Goal: Task Accomplishment & Management: Manage account settings

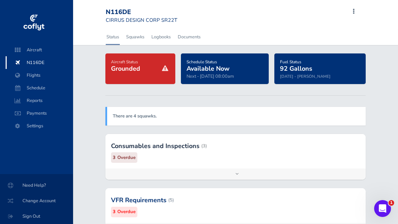
click at [171, 161] on div at bounding box center [235, 146] width 260 height 34
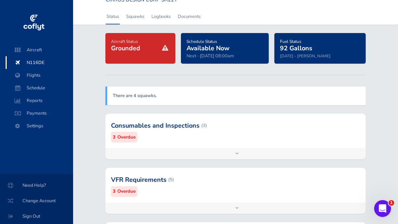
click at [169, 152] on div "Add inspection Edit" at bounding box center [235, 153] width 260 height 11
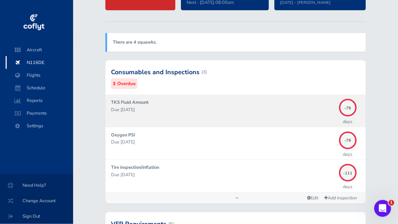
click at [169, 113] on div "TKS Fluid Amount Due 05/24/2025" at bounding box center [223, 111] width 224 height 24
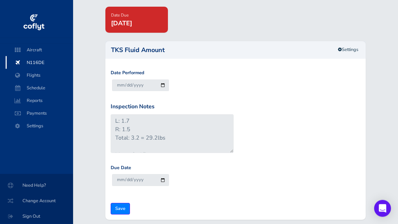
scroll to position [47, 0]
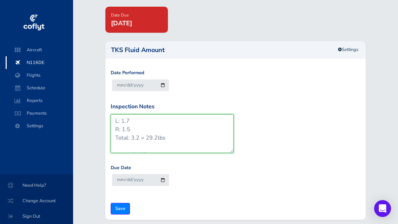
drag, startPoint x: 130, startPoint y: 130, endPoint x: 134, endPoint y: 129, distance: 4.2
click at [130, 129] on textarea "L: 1.7 R: 1.5 Total: 3.2 = 29.2lbs Max = 0+15 High = 0+31 Norm = 1+02 Normal: 1…" at bounding box center [172, 133] width 123 height 39
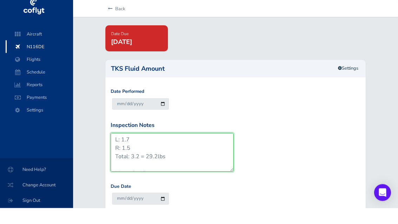
scroll to position [26, 0]
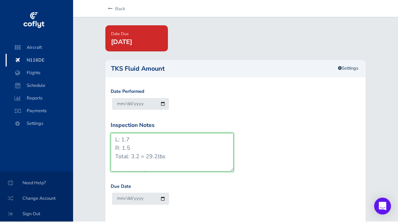
click at [142, 138] on textarea "L: 1.7 R: 1.5 Total: 3.2 = 29.2lbs Max = 0+15 High = 0+31 Norm = 1+02 Normal: 1…" at bounding box center [172, 154] width 123 height 39
click at [135, 146] on textarea "L: 1.7 R: 1.5 Total: 3.2 = 29.2lbs Max = 0+15 High = 0+31 Norm = 1+02 Normal: 1…" at bounding box center [172, 154] width 123 height 39
click at [139, 152] on textarea "L: 1.7 R: 1.5 Total: 3.2 = 29.2lbs Max = 0+15 High = 0+31 Norm = 1+02 Normal: 1…" at bounding box center [172, 154] width 123 height 39
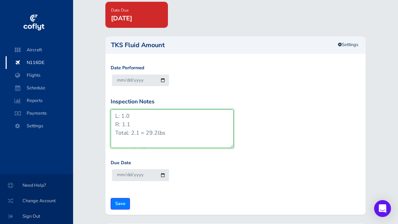
scroll to position [51, 0]
click at [156, 132] on textarea "L: 1.7 R: 1.5 Total: 3.2 = 29.2lbs Max = 0+15 High = 0+31 Norm = 1+02 Normal: 1…" at bounding box center [172, 129] width 123 height 39
click at [191, 144] on textarea "L: 1.7 R: 1.5 Total: 3.2 = 29.2lbs Max = 0+15 High = 0+31 Norm = 1+02 Normal: 1…" at bounding box center [172, 129] width 123 height 39
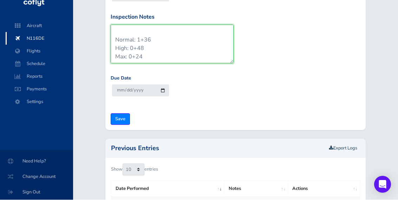
scroll to position [59, 0]
drag, startPoint x: 158, startPoint y: 53, endPoint x: 138, endPoint y: 40, distance: 24.3
click at [138, 49] on textarea "L: 1.7 R: 1.5 Total: 3.2 = 29.2lbs Max = 0+15 High = 0+31 Norm = 1+02 Normal: 1…" at bounding box center [172, 68] width 123 height 39
click at [142, 49] on textarea "L: 1.7 R: 1.5 Total: 3.2 = 29.2lbs Max = 0+15 High = 0+31 Norm = 1+02 Normal: 1…" at bounding box center [172, 68] width 123 height 39
click at [147, 52] on textarea "L: 1.7 R: 1.5 Total: 3.2 = 29.2lbs Max = 0+15 High = 0+31 Norm = 1+02 Normal: 1…" at bounding box center [172, 68] width 123 height 39
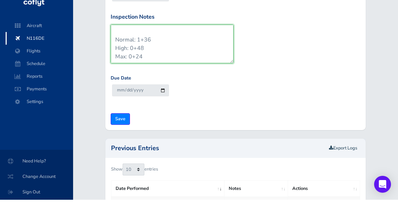
drag, startPoint x: 149, startPoint y: 55, endPoint x: 115, endPoint y: 36, distance: 38.9
click at [115, 49] on textarea "L: 1.7 R: 1.5 Total: 3.2 = 29.2lbs Max = 0+15 High = 0+31 Norm = 1+02 Normal: 1…" at bounding box center [172, 68] width 123 height 39
drag, startPoint x: 146, startPoint y: 56, endPoint x: 110, endPoint y: 35, distance: 41.5
click at [110, 37] on div "Inspection Notes L: 1.7 R: 1.5 Total: 3.2 = 29.2lbs Max = 0+15 High = 0+31 Norm…" at bounding box center [172, 65] width 126 height 56
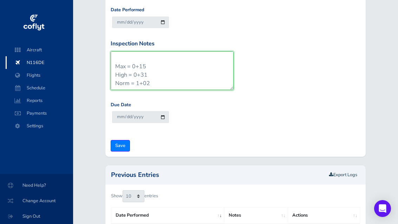
scroll to position [25, 0]
drag, startPoint x: 153, startPoint y: 74, endPoint x: 114, endPoint y: 67, distance: 40.3
click at [114, 67] on textarea "L: 1.7 R: 1.5 Total: 3.2 = 29.2lbs Max = 0+15 High = 0+31 Norm = 1+02 Normal: 1…" at bounding box center [172, 70] width 123 height 39
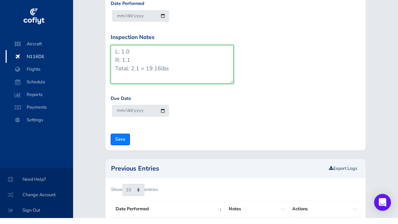
scroll to position [103, 0]
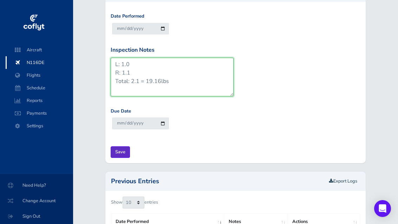
type textarea "L: 1.0 R: 1.1 Total: 2.1 = 19.16lbs"
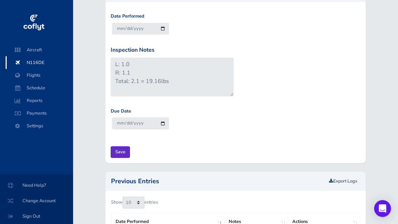
click at [123, 156] on input "Save" at bounding box center [120, 152] width 19 height 12
type input "Update Inspection"
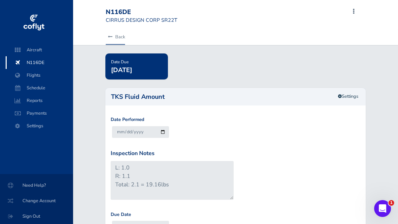
click at [116, 36] on link "Back" at bounding box center [115, 36] width 19 height 15
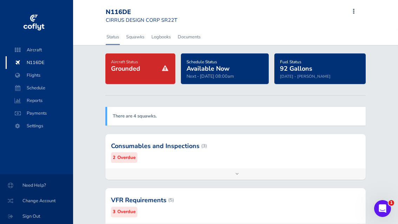
click at [157, 173] on div "Add inspection Edit" at bounding box center [235, 173] width 260 height 11
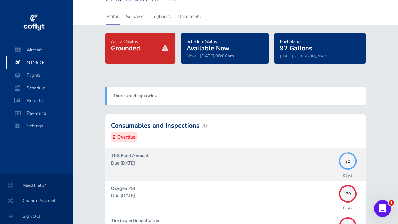
scroll to position [21, 0]
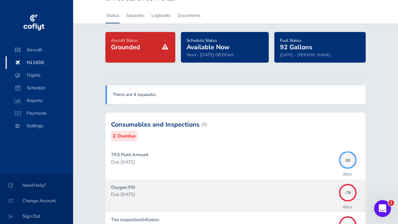
click at [146, 187] on div "Oxygen PSI Due 05/24/2025" at bounding box center [223, 196] width 224 height 24
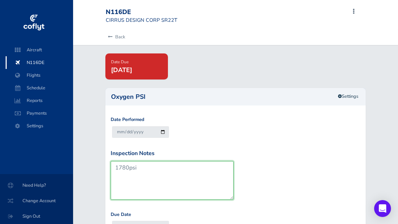
click at [133, 169] on textarea "1780psi" at bounding box center [172, 180] width 123 height 39
click at [133, 161] on textarea "1780psi" at bounding box center [172, 180] width 123 height 39
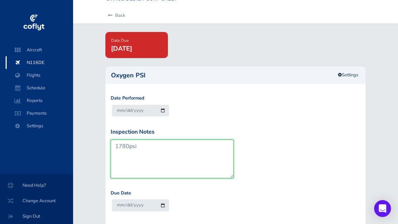
click at [133, 147] on textarea "1780psi" at bounding box center [172, 158] width 123 height 39
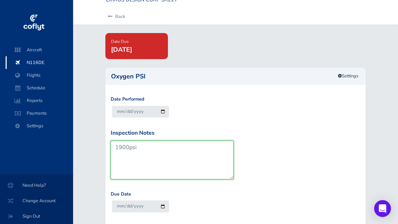
scroll to position [63, 0]
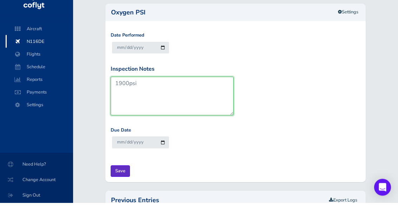
type textarea "1900psi"
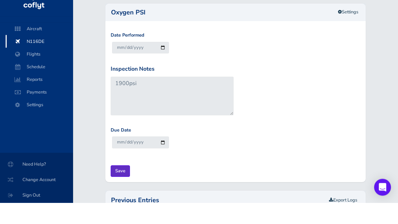
click at [125, 187] on input "Save" at bounding box center [120, 193] width 19 height 12
type input "Update Inspection"
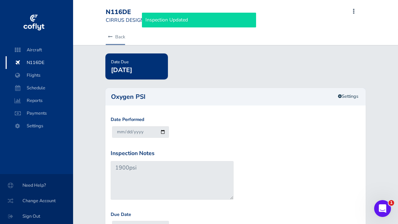
click at [122, 39] on link "Back" at bounding box center [115, 36] width 19 height 15
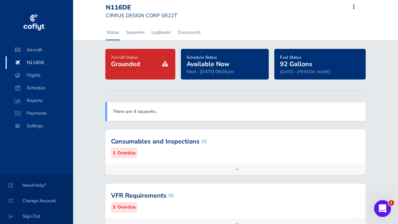
click at [154, 170] on div "Add inspection Edit" at bounding box center [235, 169] width 260 height 11
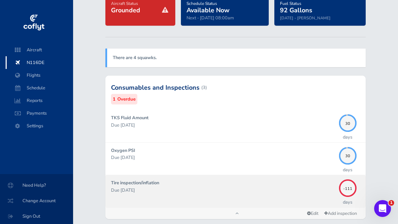
scroll to position [59, 0]
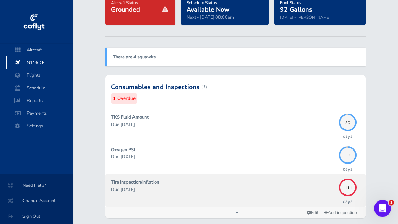
click at [154, 192] on div "Tire inspection/inflation Due 04/22/2025" at bounding box center [223, 191] width 224 height 24
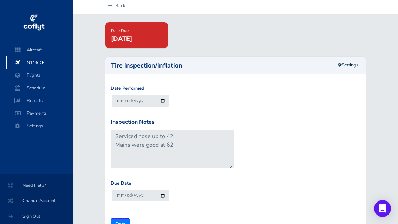
scroll to position [41, 0]
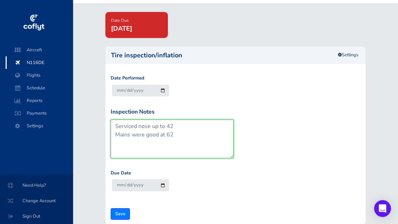
drag, startPoint x: 175, startPoint y: 125, endPoint x: 92, endPoint y: 128, distance: 83.0
click at [133, 131] on textarea "Serviced nose up to 42 Mains were good at 62" at bounding box center [172, 138] width 123 height 39
click at [133, 132] on textarea "Serviced nose up to 42 Mains were good at 62" at bounding box center [172, 138] width 123 height 39
click at [133, 133] on textarea "Serviced nose up to 42 Mains were good at 62" at bounding box center [172, 138] width 123 height 39
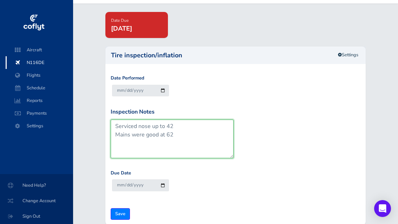
click at [133, 133] on textarea "Serviced nose up to 42 Mains were good at 62" at bounding box center [172, 138] width 123 height 39
drag, startPoint x: 184, startPoint y: 138, endPoint x: 110, endPoint y: 118, distance: 76.7
click at [110, 118] on div "Inspection Notes Serviced nose up to 42 Mains were good at 62" at bounding box center [172, 135] width 126 height 56
type textarea "Mains at 62psi Nose at 42psi"
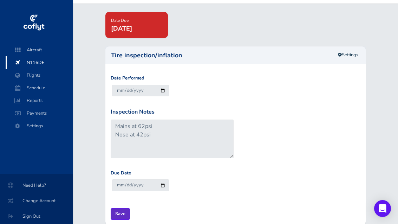
click at [112, 211] on input "Save" at bounding box center [120, 214] width 19 height 12
type input "Update Inspection"
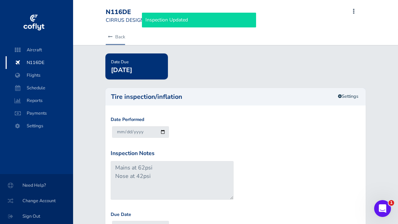
click at [120, 37] on link "Back" at bounding box center [115, 36] width 19 height 15
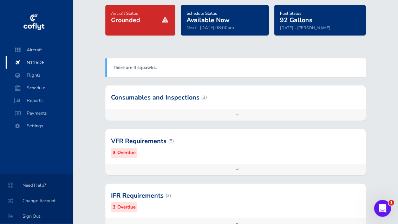
click at [156, 164] on div "Add inspection Edit" at bounding box center [235, 169] width 260 height 11
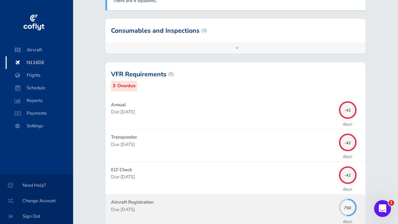
scroll to position [174, 0]
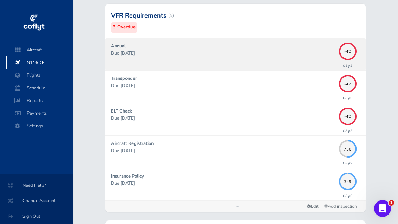
click at [177, 42] on div "Annual Due 06/30/2025" at bounding box center [223, 54] width 224 height 24
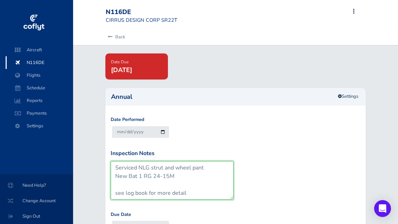
scroll to position [25, 0]
drag, startPoint x: 196, startPoint y: 191, endPoint x: 140, endPoint y: 179, distance: 57.1
click at [140, 179] on textarea "Annual done at PRP New MLG and NLG Serviced NLG strut and wheel pant New Bat 1 …" at bounding box center [172, 180] width 123 height 39
drag, startPoint x: 179, startPoint y: 177, endPoint x: 111, endPoint y: 165, distance: 69.1
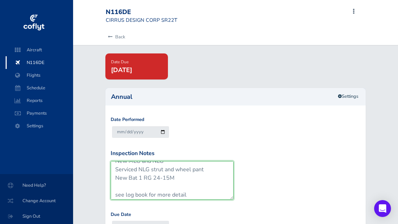
click at [111, 165] on textarea "Annual done at PRP New MLG and NLG Serviced NLG strut and wheel pant New Bat 1 …" at bounding box center [172, 180] width 123 height 39
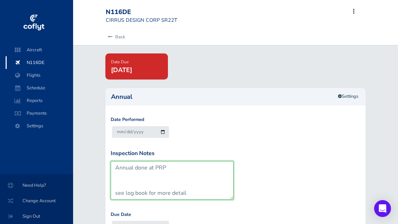
scroll to position [0, 0]
drag, startPoint x: 192, startPoint y: 185, endPoint x: 129, endPoint y: 187, distance: 62.5
click at [129, 187] on textarea "Annual done at PRP New MLG and NLG Serviced NLG strut and wheel pant New Bat 1 …" at bounding box center [172, 180] width 123 height 39
type textarea "Annual done at PRP New break pads and rotors See log book for more details"
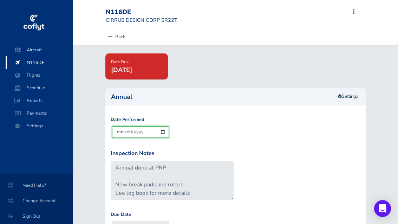
click at [138, 126] on input "[DATE]" at bounding box center [140, 132] width 57 height 12
type input "2025-08-06"
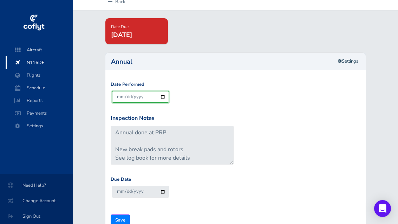
scroll to position [36, 0]
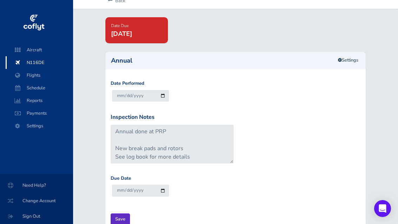
click at [121, 216] on input "Save" at bounding box center [120, 219] width 19 height 12
type input "Update Inspection"
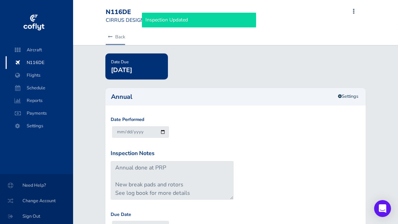
click at [114, 40] on link "Back" at bounding box center [115, 36] width 19 height 15
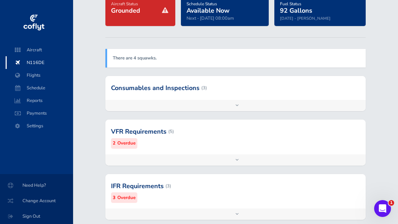
click at [151, 157] on div "Add inspection Edit" at bounding box center [235, 159] width 260 height 11
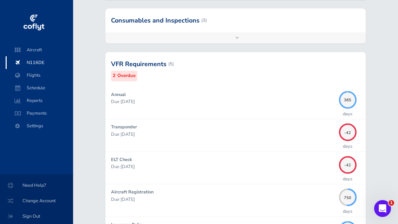
scroll to position [129, 0]
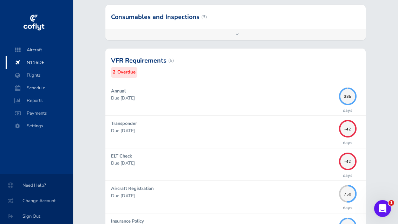
drag, startPoint x: 234, startPoint y: 242, endPoint x: 0, endPoint y: -129, distance: 439.5
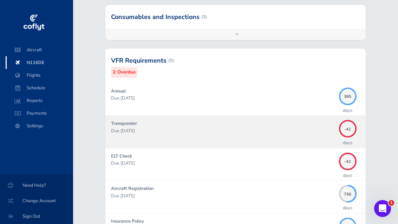
click at [142, 127] on p "Due [DATE]" at bounding box center [223, 130] width 224 height 7
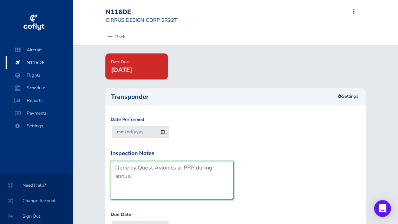
drag, startPoint x: 149, startPoint y: 181, endPoint x: 116, endPoint y: 164, distance: 37.1
click at [116, 164] on textarea "Done by Quest Avionics at PRP during annual" at bounding box center [172, 180] width 123 height 39
click at [136, 173] on textarea "Done by Quest Avionics at PRP during annual" at bounding box center [172, 180] width 123 height 39
drag, startPoint x: 137, startPoint y: 176, endPoint x: 117, endPoint y: 164, distance: 23.0
click at [117, 164] on textarea "Done by Quest Avionics at PRP during annual" at bounding box center [172, 180] width 123 height 39
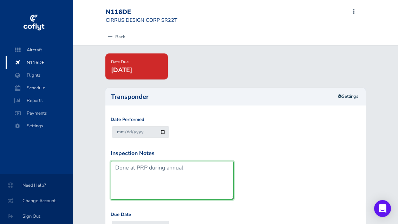
type textarea "Done at PRP during annual"
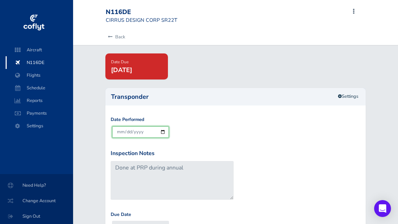
click at [126, 135] on input "[DATE]" at bounding box center [140, 132] width 57 height 12
type input "[DATE]"
click at [255, 190] on div "Inspection Notes Done by Quest Avionics at PRP during annual" at bounding box center [235, 180] width 253 height 62
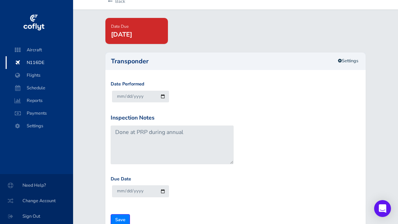
scroll to position [44, 0]
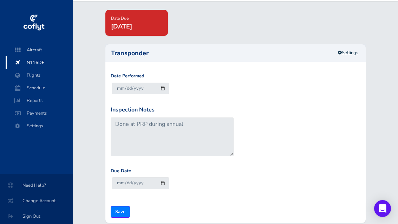
click at [131, 212] on form "Date Performed 2025-08-06 Inspection Notes Done by Quest Avionics at PRP during…" at bounding box center [236, 144] width 250 height 145
click at [126, 212] on input "Save" at bounding box center [120, 212] width 19 height 12
type input "Update Inspection"
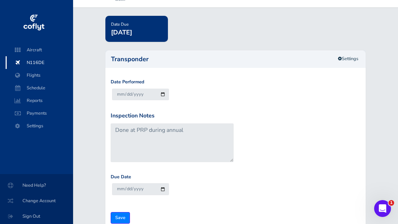
scroll to position [0, 0]
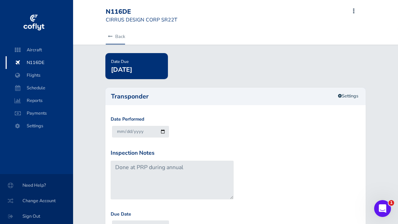
click at [116, 35] on link "Back" at bounding box center [115, 36] width 19 height 15
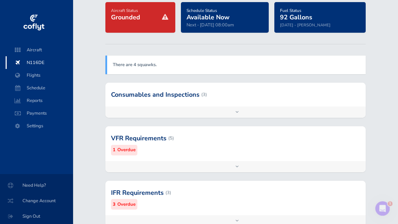
click at [168, 154] on div "VFR Requirements (5) 1 Overdue" at bounding box center [235, 143] width 260 height 34
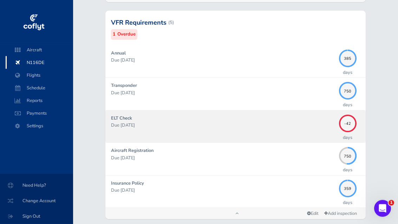
click at [167, 125] on p "Due [DATE]" at bounding box center [223, 125] width 224 height 7
click at [195, 122] on p "Due [DATE]" at bounding box center [223, 125] width 224 height 7
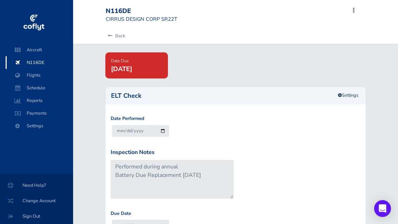
scroll to position [15, 0]
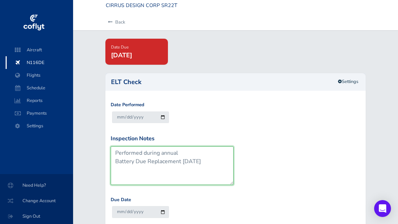
click at [216, 162] on textarea "Performed during annual Battery Due Replacement [DATE]" at bounding box center [172, 165] width 123 height 39
drag, startPoint x: 216, startPoint y: 162, endPoint x: 183, endPoint y: 165, distance: 33.1
click at [183, 165] on textarea "Performed during annual Battery Due Replacement [DATE]" at bounding box center [172, 165] width 123 height 39
type textarea "Performed during annual Battery Due Replacement Due 06/31"
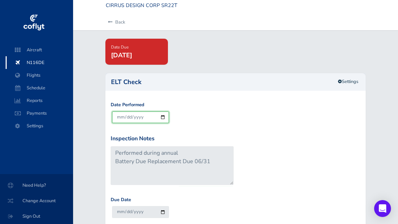
click at [132, 112] on input "[DATE]" at bounding box center [140, 117] width 57 height 12
type input "[DATE]"
type input "Update Inspection"
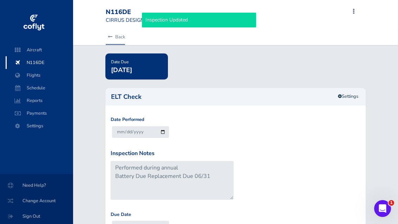
click at [114, 36] on link "Back" at bounding box center [115, 36] width 19 height 15
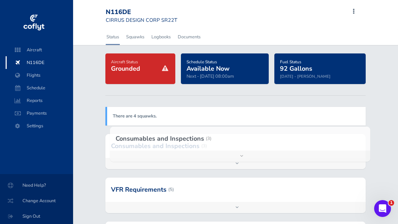
drag, startPoint x: 151, startPoint y: 139, endPoint x: 155, endPoint y: 133, distance: 7.7
click at [155, 134] on div at bounding box center [235, 146] width 260 height 24
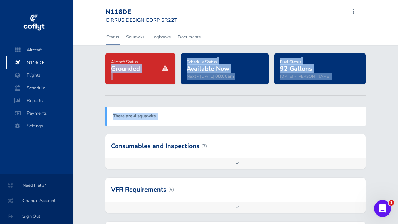
drag, startPoint x: 94, startPoint y: 148, endPoint x: 93, endPoint y: 66, distance: 81.8
click at [93, 66] on div "Aircraft Status Grounded Schedule Status Available Now Next - Aug 22 08:00am Fu…" at bounding box center [235, 218] width 325 height 331
click at [87, 100] on div "Aircraft Status Grounded Schedule Status Available Now Next - Aug 22 08:00am Fu…" at bounding box center [235, 218] width 325 height 331
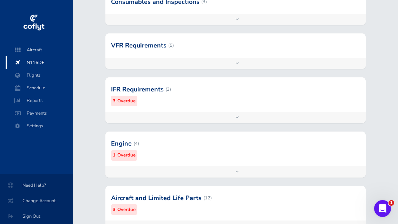
scroll to position [165, 0]
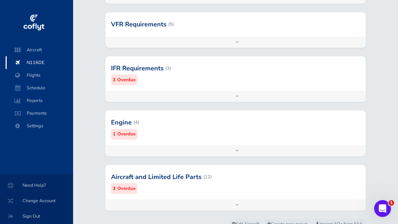
click at [129, 95] on div "Add inspection Edit" at bounding box center [235, 96] width 260 height 11
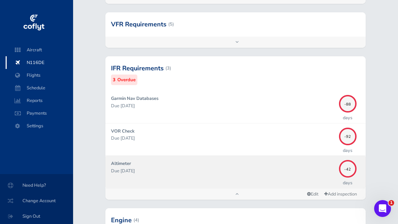
click at [155, 170] on p "Due [DATE]" at bounding box center [223, 170] width 224 height 7
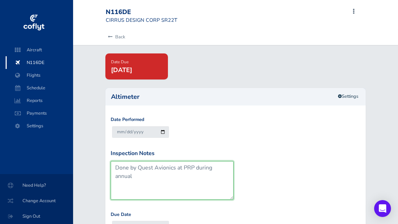
click at [144, 175] on textarea "Done by Quest Avionics at PRP during annual" at bounding box center [172, 180] width 123 height 39
drag, startPoint x: 132, startPoint y: 176, endPoint x: 112, endPoint y: 162, distance: 24.9
click at [112, 162] on textarea "Done by Quest Avionics at PRP during annual" at bounding box center [172, 180] width 123 height 39
type textarea "Done at PRP during Annual"
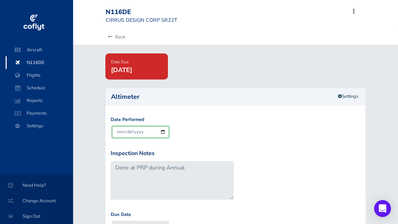
click at [130, 131] on input "[DATE]" at bounding box center [140, 132] width 57 height 12
type input "2025-08-06"
click at [235, 214] on div "Due Date 2027-08-31" at bounding box center [235, 227] width 253 height 33
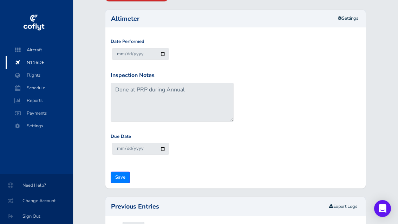
scroll to position [123, 0]
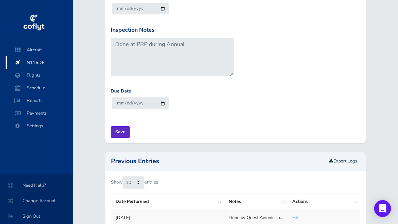
click at [118, 131] on input "Save" at bounding box center [120, 132] width 19 height 12
type input "Update Inspection"
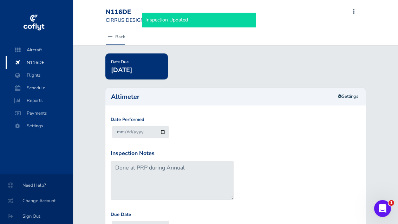
click at [112, 32] on link "Back" at bounding box center [115, 36] width 19 height 15
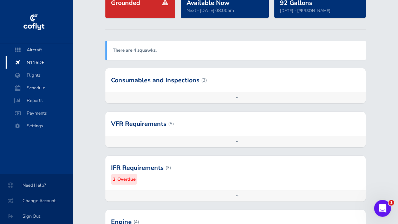
click at [145, 182] on div at bounding box center [235, 168] width 260 height 34
click at [158, 199] on div "Add inspection Edit" at bounding box center [235, 195] width 260 height 11
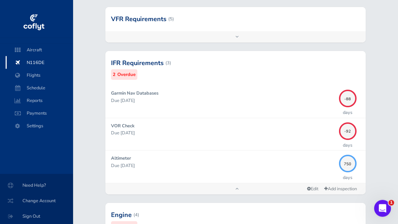
scroll to position [194, 0]
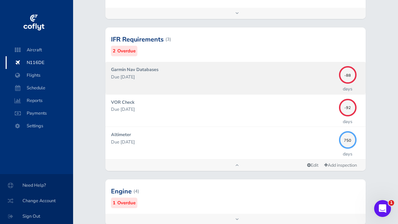
click at [170, 88] on link "Garmin Nav Databases Due [DATE] -88 days" at bounding box center [235, 78] width 260 height 32
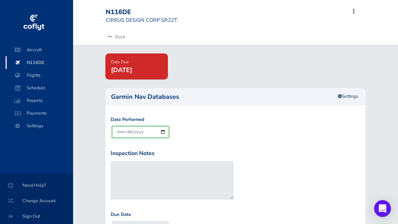
click at [137, 126] on input "[DATE]" at bounding box center [140, 132] width 57 height 12
type input "[DATE]"
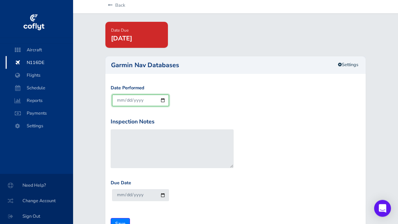
scroll to position [113, 0]
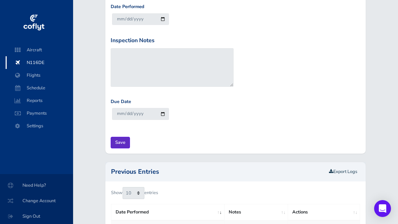
click at [115, 141] on input "Save" at bounding box center [120, 143] width 19 height 12
type input "Update Inspection"
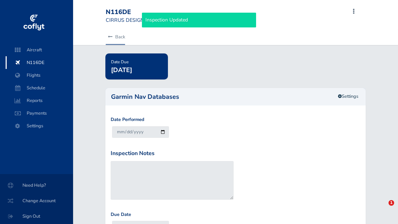
click at [116, 39] on link "Back" at bounding box center [115, 36] width 19 height 15
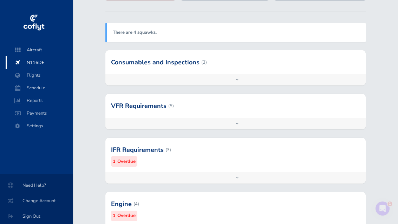
scroll to position [107, 0]
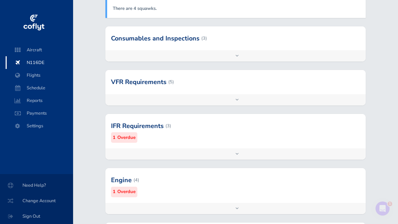
click at [156, 141] on div at bounding box center [235, 126] width 260 height 34
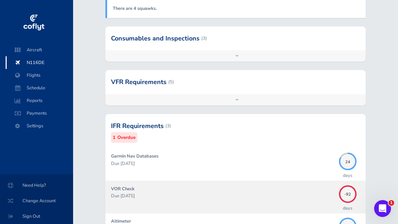
click at [173, 192] on p "Due 05/11/2025" at bounding box center [223, 195] width 224 height 7
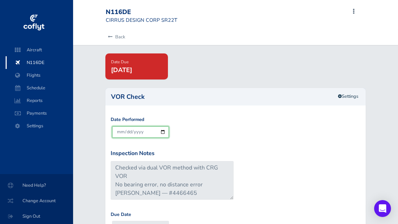
click at [153, 132] on input "[DATE]" at bounding box center [140, 132] width 57 height 12
type input "2025-08-10"
type input "2025-09-09"
click at [0, 0] on html "Aircraft N116DE Flights Schedule Reports Payments Settings Need Help? Change Ac…" at bounding box center [199, 112] width 398 height 224
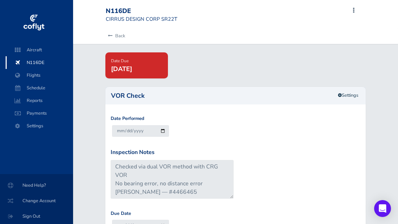
scroll to position [87, 0]
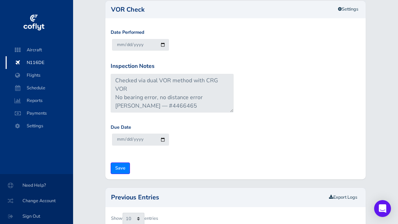
click at [131, 168] on form "Date Performed 2025-08-10 Inspection Notes Checked via dual VOR method with CRG…" at bounding box center [236, 101] width 250 height 145
click at [129, 168] on input "Save" at bounding box center [120, 168] width 19 height 12
type input "Update Inspection"
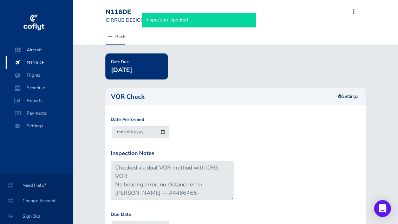
click at [116, 44] on link "Back" at bounding box center [115, 36] width 19 height 15
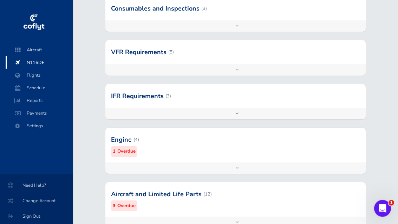
click at [157, 164] on div "Add inspection Edit" at bounding box center [235, 168] width 260 height 11
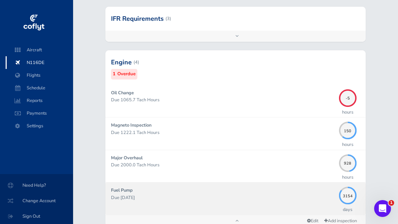
scroll to position [248, 0]
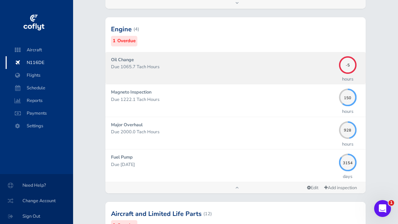
click at [159, 80] on link "Oil Change Due 1065.7 Tach Hours -5 hours" at bounding box center [235, 68] width 260 height 32
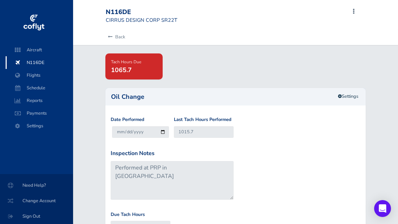
click at [200, 147] on div "Date Performed 2025-08-11 Last Tach Hours Performed 1015.7" at bounding box center [235, 132] width 253 height 33
click at [203, 131] on input "1015.7" at bounding box center [204, 132] width 60 height 12
click at [203, 130] on input "1015.7" at bounding box center [204, 132] width 60 height 12
drag, startPoint x: 203, startPoint y: 130, endPoint x: 173, endPoint y: 129, distance: 29.9
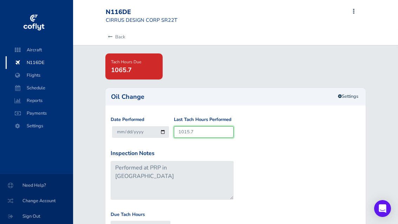
click at [173, 129] on div "Last Tach Hours Performed 1015.7" at bounding box center [203, 129] width 63 height 27
click at [191, 129] on input "1015.7" at bounding box center [204, 132] width 60 height 12
type input "1"
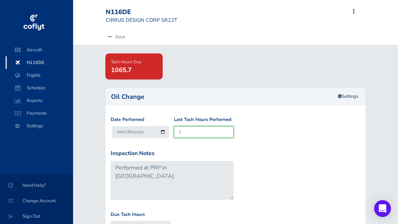
type input "51"
type input "10"
type input "60"
type input "108"
type input "158"
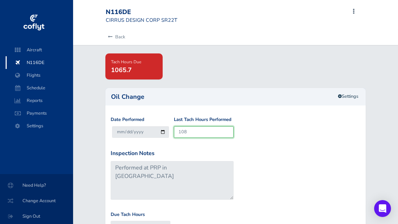
type input "1081"
type input "1131"
type input "1081.4"
type input "1131.4"
type input "1081.4"
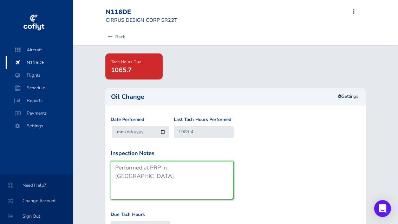
click at [143, 167] on textarea "Performed at PRP in Ocala" at bounding box center [172, 180] width 123 height 39
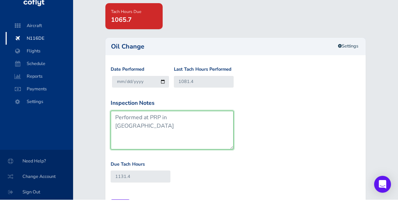
scroll to position [63, 0]
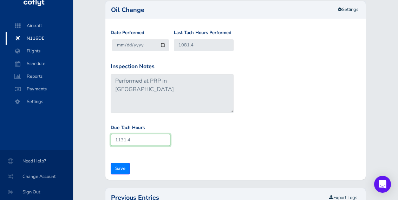
click at [143, 158] on input "1131.4" at bounding box center [141, 164] width 60 height 12
type input "1097.8"
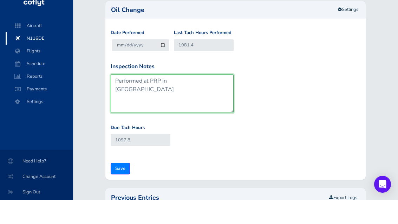
click at [159, 98] on textarea "Performed at PRP in [GEOGRAPHIC_DATA]" at bounding box center [172, 117] width 123 height 39
drag, startPoint x: 193, startPoint y: 76, endPoint x: 200, endPoint y: 81, distance: 9.0
click at [200, 98] on textarea "Performed at PRP in [GEOGRAPHIC_DATA]" at bounding box center [172, 117] width 123 height 39
type textarea "8.6 hour ENGTT 10 hour inspection post install of new engine Next service due a…"
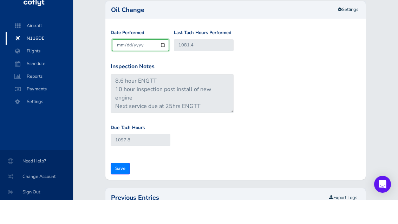
click at [135, 64] on input "[DATE]" at bounding box center [140, 70] width 57 height 12
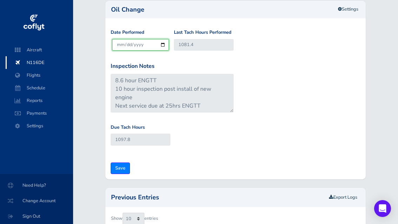
type input "[DATE]"
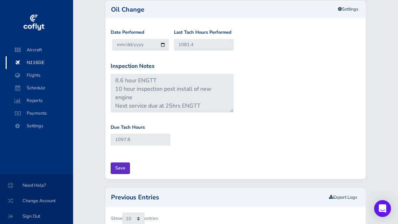
click at [121, 168] on input "Save" at bounding box center [120, 168] width 19 height 12
type input "Update Inspection"
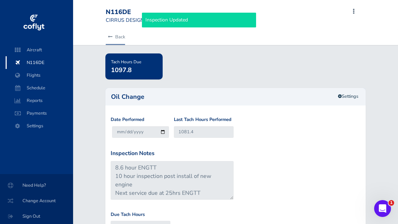
click at [120, 40] on link "Back" at bounding box center [115, 36] width 19 height 15
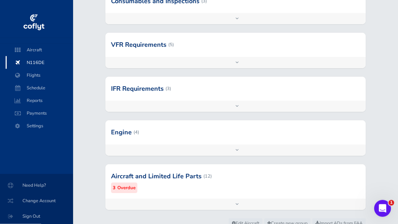
click at [160, 138] on div at bounding box center [235, 132] width 260 height 24
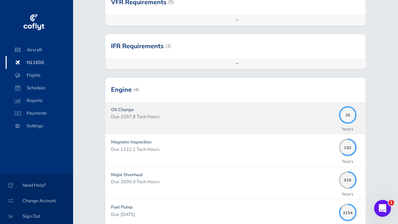
scroll to position [187, 0]
click at [184, 118] on div "Oil Change Due 1097.8 Tach Hours" at bounding box center [223, 118] width 224 height 24
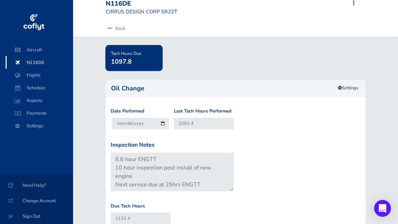
scroll to position [26, 0]
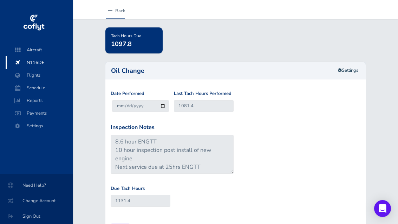
click at [117, 13] on link "Back" at bounding box center [115, 10] width 19 height 15
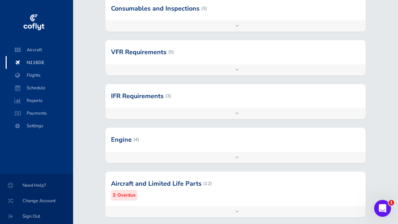
scroll to position [149, 0]
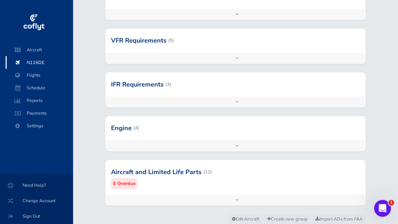
click at [187, 148] on div "Add inspection Edit" at bounding box center [235, 145] width 260 height 11
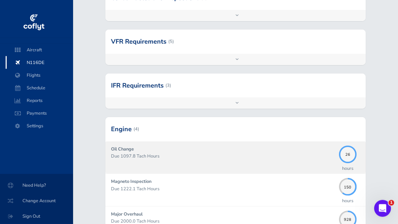
click at [185, 146] on div "Oil Change Due 1097.8 Tach Hours" at bounding box center [223, 158] width 224 height 24
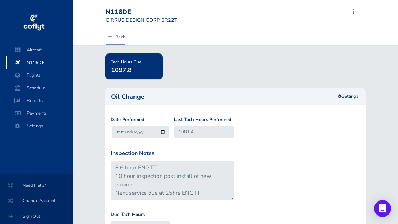
click at [111, 40] on link "Back" at bounding box center [115, 36] width 19 height 15
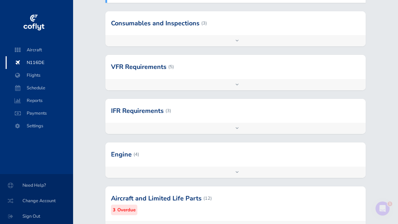
scroll to position [149, 0]
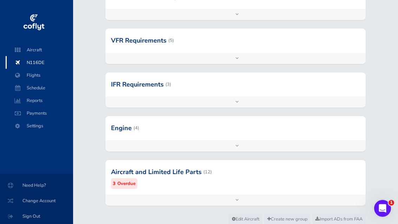
click at [136, 127] on div at bounding box center [235, 128] width 260 height 24
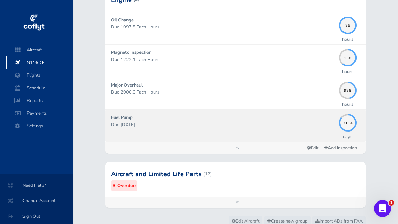
scroll to position [277, 0]
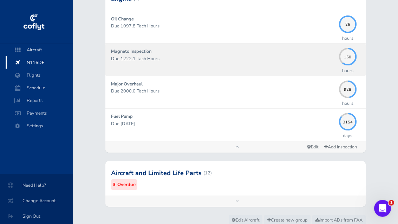
click at [165, 58] on p "Due 1222.1 Tach Hours" at bounding box center [223, 58] width 224 height 7
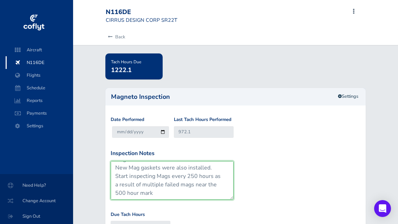
scroll to position [34, 0]
drag, startPoint x: 179, startPoint y: 191, endPoint x: 120, endPoint y: 154, distance: 70.6
click at [120, 154] on div "Inspection Notes R/H magneto was failing PRP removed BOTH L/H and R/H Magnetos …" at bounding box center [172, 174] width 123 height 51
drag, startPoint x: 163, startPoint y: 194, endPoint x: 156, endPoint y: 190, distance: 7.5
click at [156, 190] on textarea "R/H magneto was failing PRP removed BOTH L/H and R/H Magnetos and replaced with…" at bounding box center [172, 180] width 123 height 39
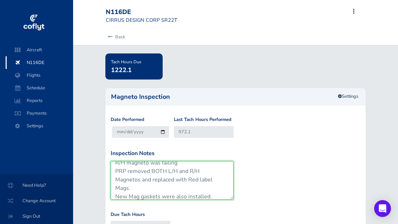
scroll to position [0, 0]
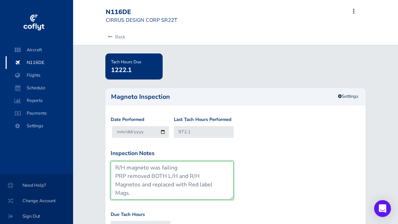
drag, startPoint x: 213, startPoint y: 166, endPoint x: 107, endPoint y: 151, distance: 106.9
click at [107, 151] on div "Date Performed 2025-08-11 Last Tach Hours Performed 972.1 Inspection Notes R/H …" at bounding box center [235, 189] width 260 height 156
type textarea "ALL NEW MAGS w new engine Start inspecting Mags every 250 hours as a result of …"
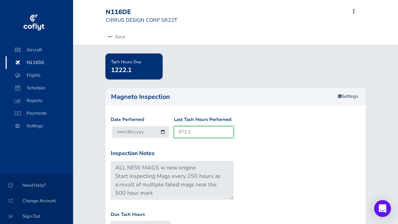
click at [188, 126] on input "972.1" at bounding box center [204, 132] width 60 height 12
click at [188, 127] on input "972.1" at bounding box center [204, 132] width 60 height 12
type input "1"
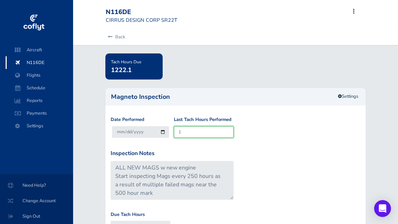
type input "251"
type input "10"
type input "260"
type input "107"
type input "357"
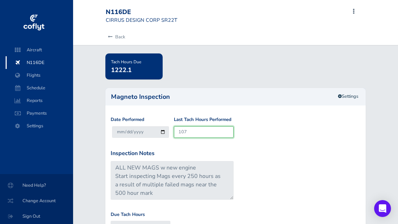
type input "1072"
type input "1322"
type input "1072.8"
type input "1322.8"
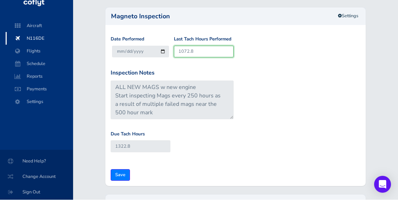
scroll to position [103, 0]
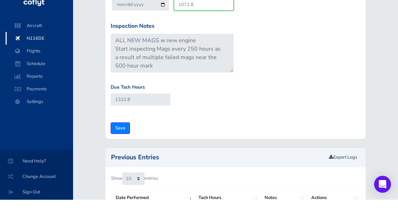
type input "1072.8"
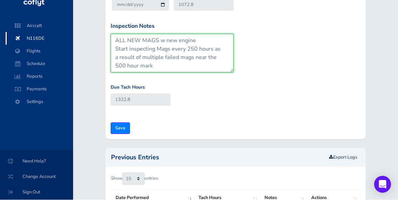
click at [115, 58] on textarea "R/H magneto was failing PRP removed BOTH L/H and R/H Magnetos and replaced with…" at bounding box center [172, 77] width 123 height 39
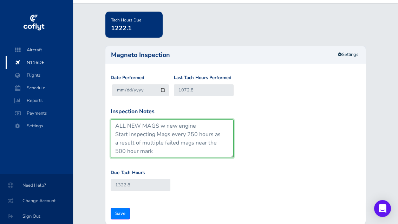
scroll to position [77, 0]
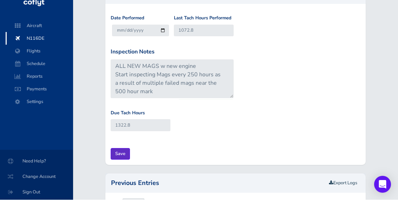
click at [125, 172] on input "Save" at bounding box center [120, 178] width 19 height 12
type input "Update Inspection"
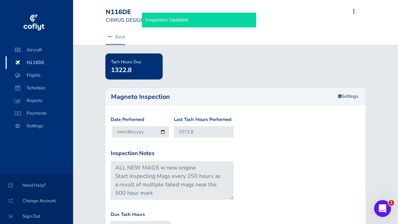
click at [124, 41] on link "Back" at bounding box center [115, 36] width 19 height 15
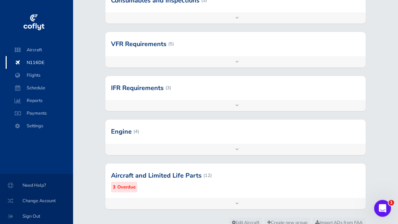
click at [165, 149] on div "Add inspection Edit" at bounding box center [235, 149] width 260 height 11
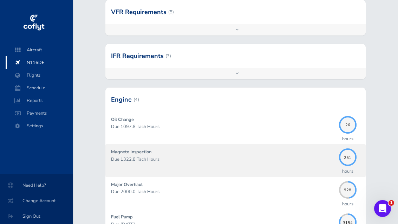
scroll to position [190, 0]
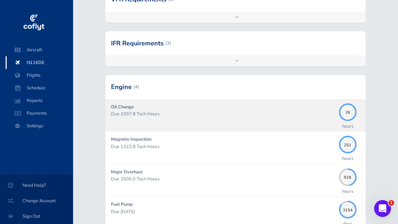
click at [158, 125] on link "Oil Change Due 1097.8 Tach Hours 26 hours" at bounding box center [235, 115] width 260 height 32
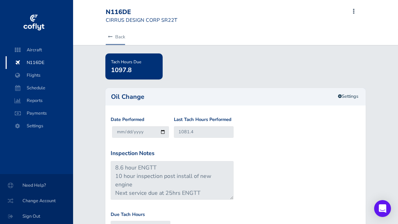
click at [120, 34] on link "Back" at bounding box center [115, 36] width 19 height 15
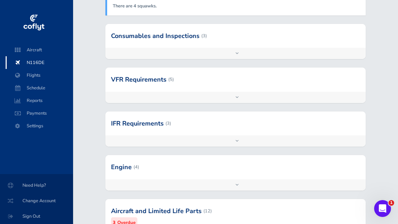
scroll to position [110, 0]
click at [127, 170] on div at bounding box center [235, 167] width 260 height 24
click at [133, 194] on div at bounding box center [235, 211] width 260 height 34
click at [135, 187] on div "Add inspection Edit" at bounding box center [235, 184] width 260 height 11
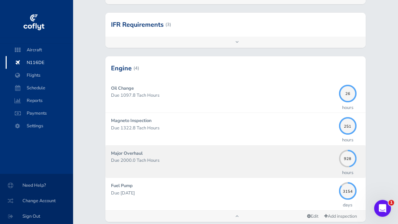
scroll to position [209, 0]
click at [126, 163] on div "Major Overhaul Due 2000.0 Tach Hours" at bounding box center [223, 162] width 224 height 24
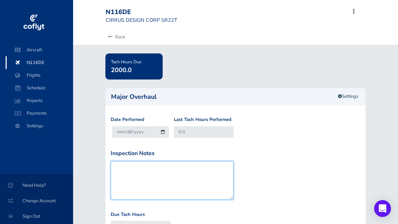
click at [194, 198] on textarea "Inspection Notes" at bounding box center [172, 180] width 123 height 39
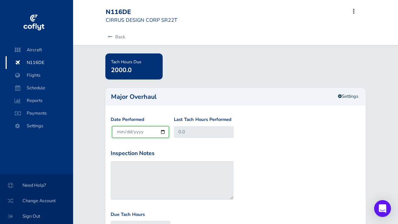
click at [139, 136] on input "2025-08-11" at bounding box center [140, 132] width 57 height 12
type input "2025-08-07"
click at [0, 0] on html "Aircraft N116DE Flights Schedule Reports Payments Settings Need Help? Change Ac…" at bounding box center [199, 112] width 398 height 224
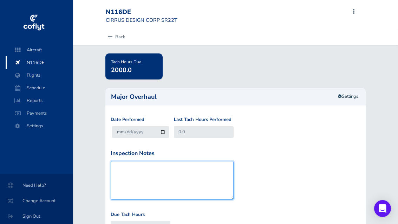
click at [148, 176] on textarea "Inspection Notes" at bounding box center [172, 180] width 123 height 39
type textarea "ALL NEW Engine TSIO-550-K S/N:1049184"
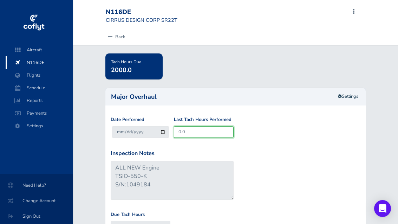
click at [188, 126] on input "0.0" at bounding box center [204, 132] width 60 height 12
click at [188, 128] on input "0.0" at bounding box center [204, 132] width 60 height 12
click at [188, 130] on input "0.0" at bounding box center [204, 132] width 60 height 12
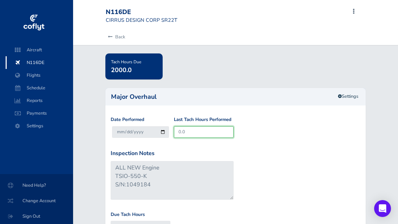
drag, startPoint x: 187, startPoint y: 131, endPoint x: 176, endPoint y: 132, distance: 11.0
click at [176, 132] on input "0.0" at bounding box center [204, 132] width 60 height 12
type input "1"
type input "2001"
type input "10"
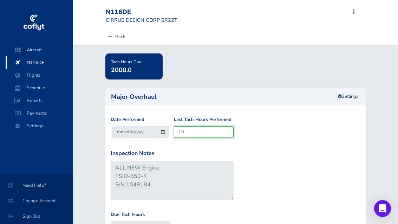
type input "2010"
type input "107"
type input "2107"
type input "1072"
type input "3072"
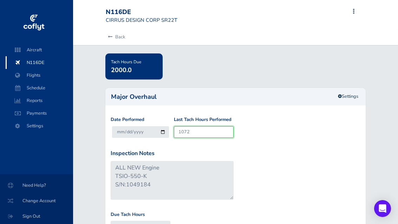
type input "1072.8"
type input "3072.8"
type input "1072.8"
click at [188, 144] on div "Date Performed 2025-08-07 Last Tach Hours Performed 1072.8" at bounding box center [235, 132] width 253 height 33
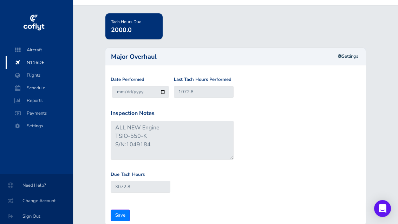
scroll to position [39, 0]
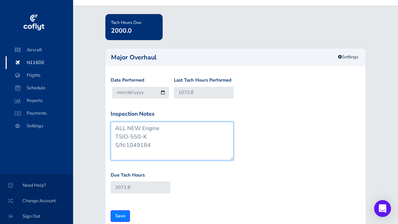
click at [178, 129] on textarea "ALL NEW Engine TSIO-550-K S/N:1049184" at bounding box center [172, 141] width 123 height 39
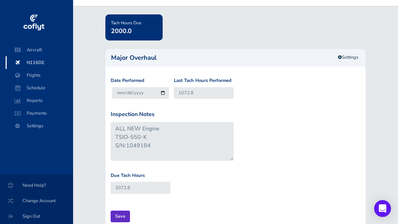
click at [126, 212] on input "Save" at bounding box center [120, 216] width 19 height 12
type input "Update Inspection"
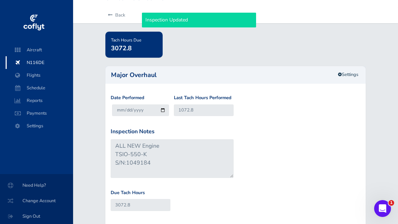
scroll to position [22, 0]
click at [122, 10] on link "Back" at bounding box center [115, 14] width 19 height 15
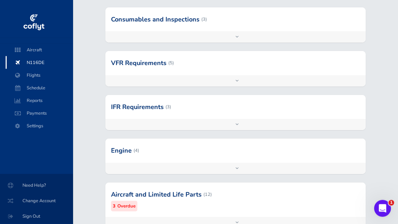
click at [132, 155] on div at bounding box center [235, 151] width 260 height 24
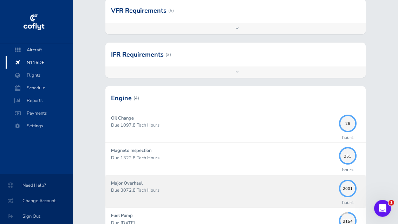
scroll to position [188, 0]
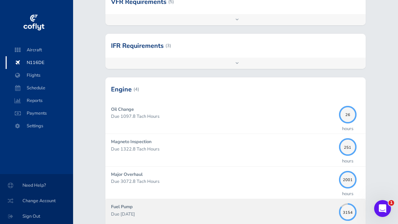
click at [132, 210] on p "Due [DATE]" at bounding box center [223, 213] width 224 height 7
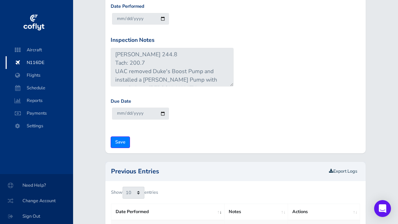
scroll to position [28, 0]
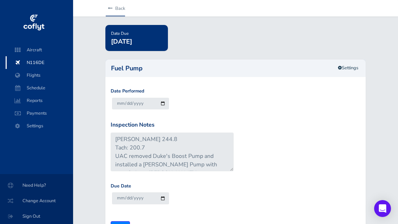
click at [125, 6] on link "Back" at bounding box center [115, 8] width 19 height 15
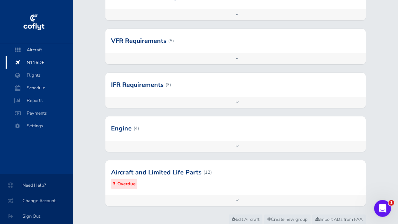
click at [145, 190] on div "Aircraft and Limited Life Parts (12) 3 Overdue" at bounding box center [235, 177] width 260 height 34
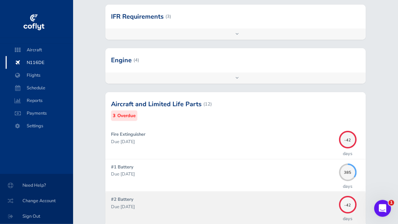
scroll to position [237, 0]
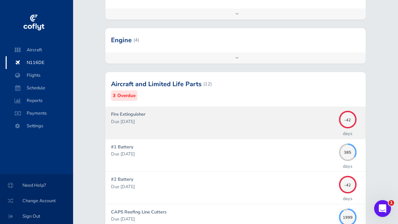
click at [150, 113] on div "Fire Extinguisher Due 06/30/2025" at bounding box center [223, 123] width 224 height 24
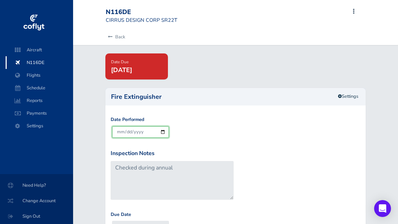
click at [140, 129] on input "[DATE]" at bounding box center [140, 132] width 57 height 12
type input "[DATE]"
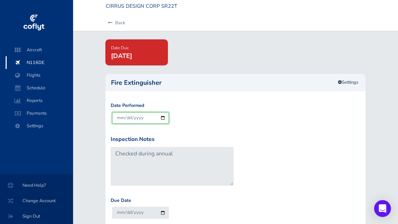
scroll to position [18, 0]
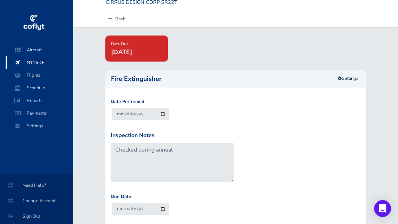
type input "Update Inspection"
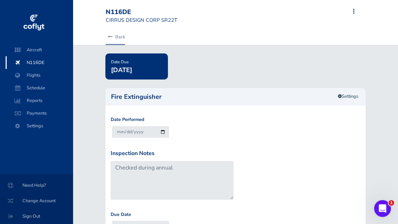
click at [119, 35] on link "Back" at bounding box center [115, 36] width 19 height 15
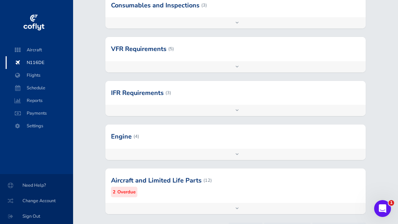
click at [145, 203] on div "Add inspection Edit" at bounding box center [235, 208] width 260 height 11
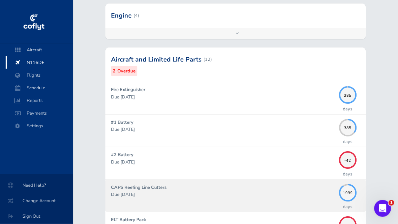
scroll to position [317, 0]
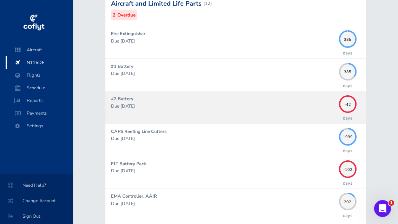
click at [152, 111] on div "#2 Battery Due 06/30/2025" at bounding box center [223, 107] width 224 height 24
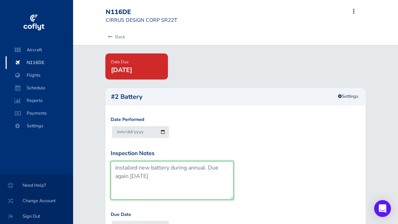
click at [172, 175] on textarea "Installed new battery during annual. Due again [DATE]" at bounding box center [172, 180] width 123 height 39
drag, startPoint x: 162, startPoint y: 175, endPoint x: 130, endPoint y: 177, distance: 31.7
click at [130, 177] on textarea "Installed new battery during annual. Due again [DATE]" at bounding box center [172, 180] width 123 height 39
type textarea "Installed new battery during annual. Due again [DATE]"
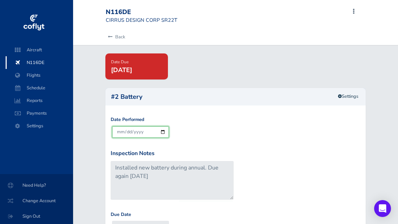
click at [135, 130] on input "[DATE]" at bounding box center [140, 132] width 57 height 12
type input "[DATE]"
click at [0, 0] on html "Aircraft N116DE Flights Schedule Reports Payments Settings Need Help? Change Ac…" at bounding box center [199, 112] width 398 height 224
click at [161, 223] on input "2028-08-31" at bounding box center [140, 227] width 57 height 12
type input "[DATE]"
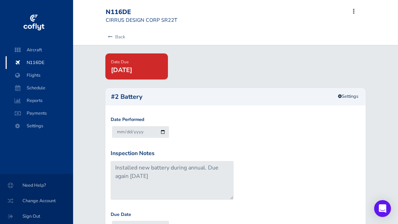
click at [202, 216] on div "Due Date 2027-08-31" at bounding box center [235, 227] width 253 height 33
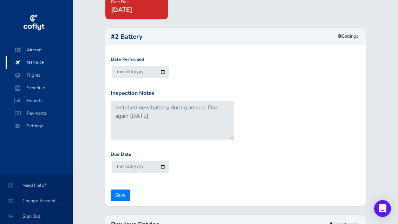
scroll to position [80, 0]
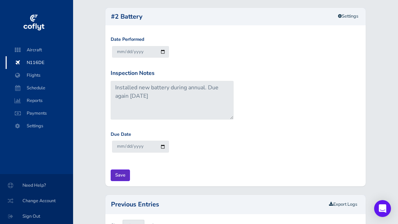
click at [124, 177] on input "Save" at bounding box center [120, 175] width 19 height 12
type input "Update Inspection"
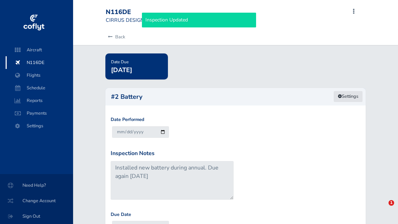
click at [345, 98] on link "Settings" at bounding box center [348, 97] width 30 height 12
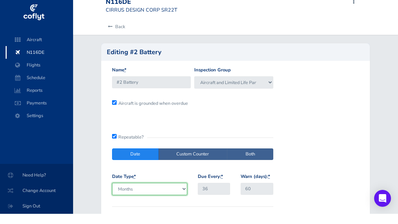
scroll to position [10, 0]
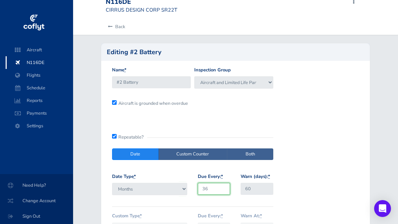
click at [204, 187] on input "36" at bounding box center [214, 189] width 32 height 12
click at [204, 189] on input "36" at bounding box center [214, 189] width 32 height 12
click at [204, 186] on input "36" at bounding box center [214, 189] width 32 height 12
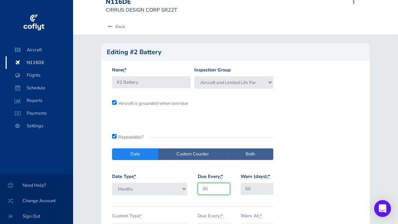
type input "3"
type input "24"
click at [324, 169] on form "Name * #2 Battery Inspection Group Consumables and Inspections VFR Requirements…" at bounding box center [236, 166] width 258 height 200
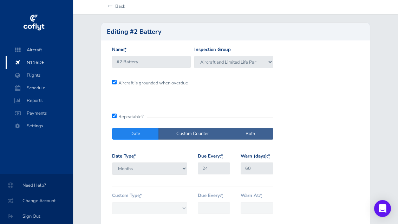
type input "Update Inspection"
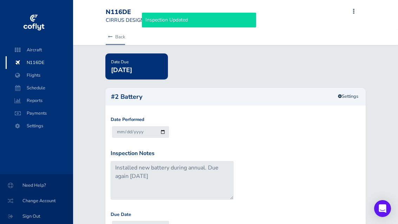
click at [120, 40] on link "Back" at bounding box center [115, 36] width 19 height 15
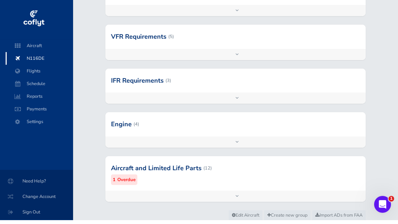
click at [170, 167] on div at bounding box center [235, 172] width 260 height 34
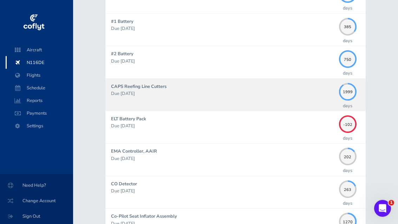
scroll to position [362, 0]
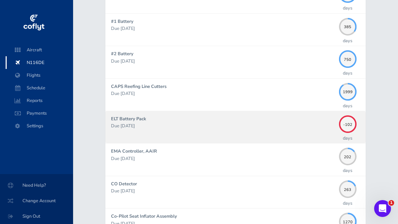
click at [163, 117] on div "ELT Battery Pack Due 05/01/2025" at bounding box center [223, 127] width 224 height 24
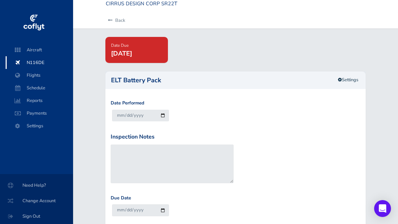
scroll to position [17, 0]
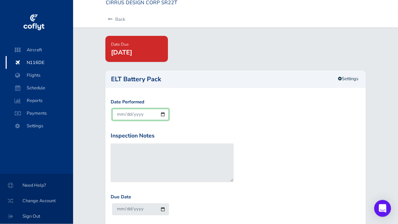
click at [135, 114] on input "2025-08-11" at bounding box center [140, 115] width 57 height 12
type input "2025-08-06"
click at [0, 0] on html "Aircraft N116DE Flights Schedule Reports Payments Settings Need Help? Change Ac…" at bounding box center [199, 94] width 398 height 224
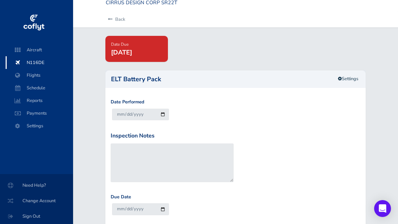
type input "Update Inspection"
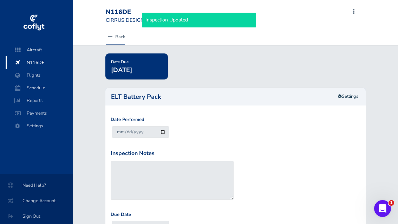
click at [118, 34] on link "Back" at bounding box center [115, 36] width 19 height 15
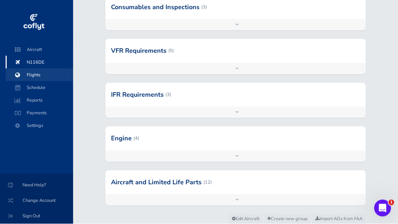
scroll to position [138, 0]
click at [25, 73] on span "Flights" at bounding box center [39, 75] width 53 height 13
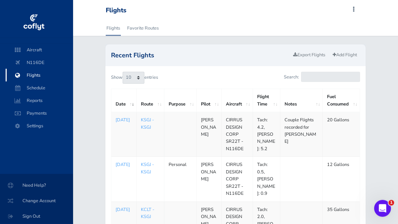
scroll to position [2, 0]
click at [350, 52] on link "Add Flight" at bounding box center [344, 55] width 31 height 10
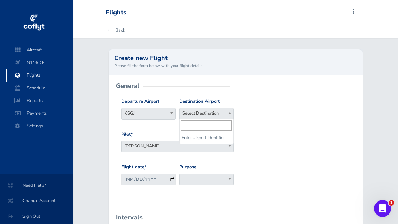
click at [186, 112] on span "Select Destination" at bounding box center [206, 113] width 54 height 10
click at [161, 113] on span "KSGJ" at bounding box center [149, 113] width 54 height 10
type input "kocf"
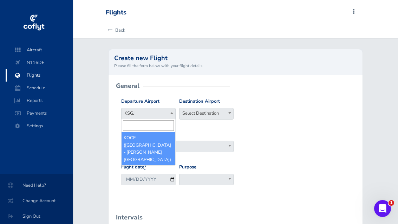
select select "KOCF"
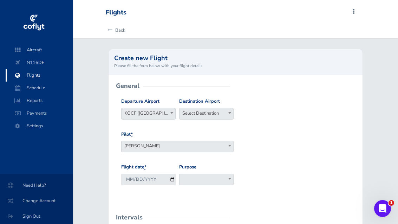
click at [215, 112] on span "Select Destination" at bounding box center [206, 113] width 54 height 10
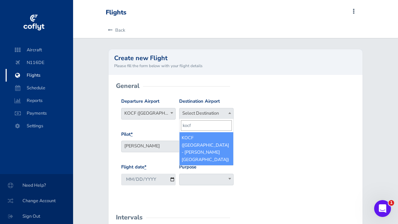
type input "kocf"
select select "KOCF"
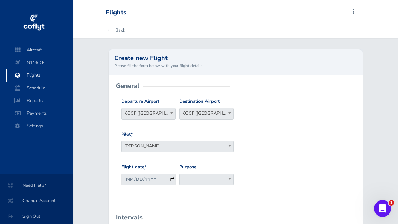
click at [193, 145] on span "[PERSON_NAME]" at bounding box center [178, 146] width 112 height 10
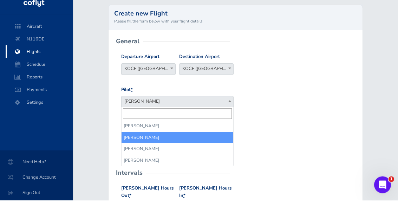
scroll to position [32, 0]
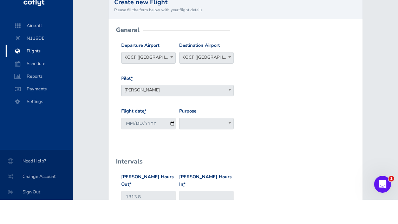
click at [254, 132] on div "Flight date * 2025-08-11 Purpose Work Personal Maintenance Checkout Landings Na…" at bounding box center [235, 148] width 232 height 33
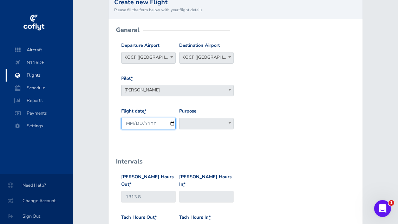
click at [154, 124] on input "2025-08-11" at bounding box center [148, 124] width 54 height 12
type input "2025-08-06"
click at [0, 0] on html "Aircraft N116DE Flights Schedule Reports Payments Settings Need Help? Change Ac…" at bounding box center [199, 56] width 398 height 224
click at [197, 126] on span at bounding box center [206, 124] width 54 height 12
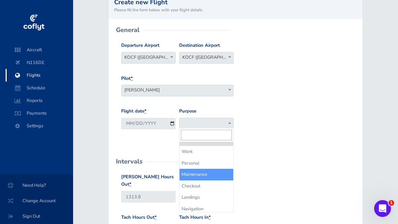
select select "Maintenance"
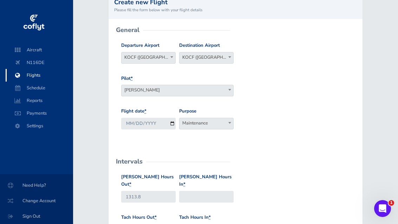
click at [192, 194] on input "Hobbs Hours In *" at bounding box center [206, 197] width 54 height 12
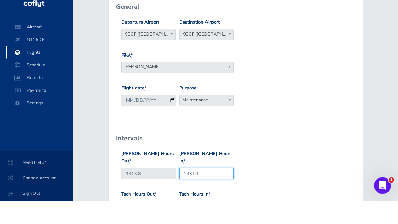
type input "1331.1"
type input "1084.0"
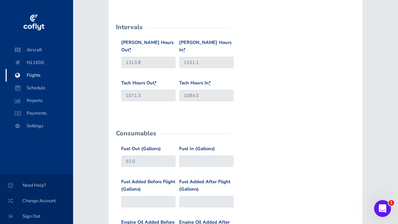
scroll to position [201, 0]
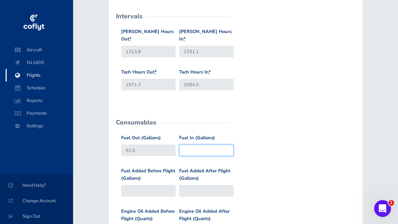
click at [210, 144] on input "Fuel In (Gallons)" at bounding box center [206, 150] width 54 height 12
type input "20"
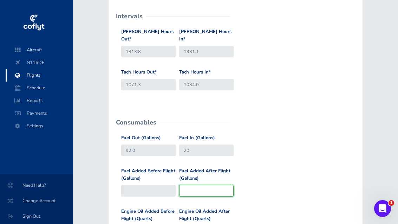
click at [206, 185] on input "Fuel Added After Flight (Gallons)" at bounding box center [206, 191] width 54 height 12
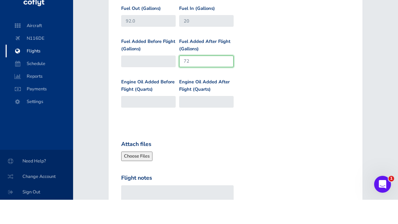
scroll to position [326, 0]
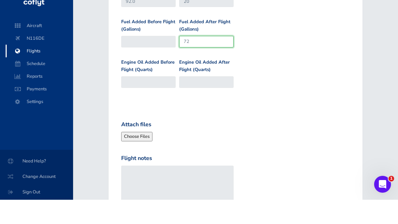
type input "72"
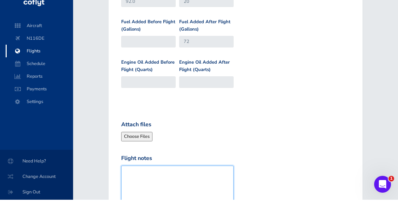
click at [166, 190] on textarea "Flight notes" at bounding box center [177, 209] width 112 height 39
type textarea "ALL MX FLIGHTS for NEW ENGINE"
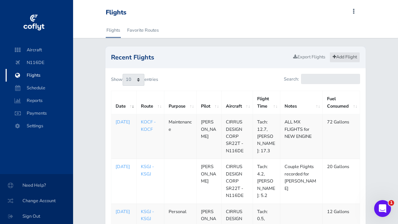
click at [345, 57] on link "Add Flight" at bounding box center [344, 57] width 31 height 10
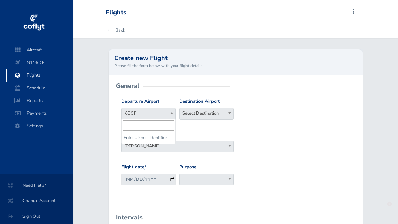
click at [162, 116] on span "KOCF" at bounding box center [149, 113] width 54 height 10
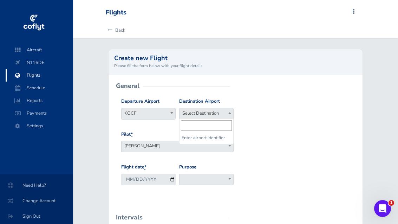
click at [195, 114] on span "Select Destination" at bounding box center [206, 113] width 54 height 10
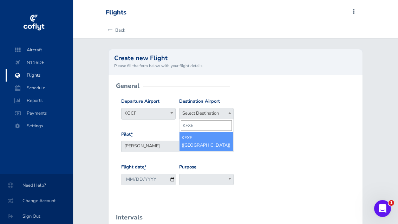
type input "KFXE"
select select "KFXE"
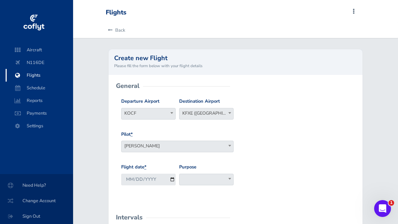
click at [133, 186] on div "Flight date * [DATE]" at bounding box center [148, 176] width 58 height 27
click at [134, 181] on input "2025-08-11" at bounding box center [148, 180] width 54 height 12
type input "2025-08-10"
click at [202, 171] on div "Purpose Work Personal Maintenance Checkout Landings Navigation Competition Admi…" at bounding box center [206, 174] width 54 height 22
click at [203, 223] on html "Aircraft N116DE Flights Schedule Reports Payments Settings Need Help? Change Ac…" at bounding box center [199, 112] width 398 height 224
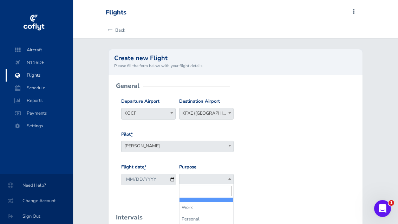
scroll to position [67, 0]
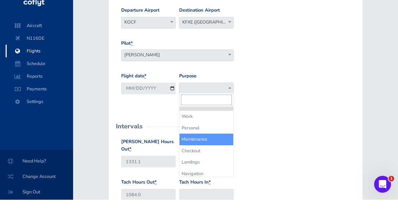
select select "Maintenance"
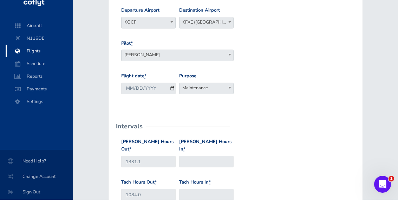
click at [268, 162] on div "Hobbs Hours Out * 1331.1 Hobbs Hours In *" at bounding box center [235, 182] width 232 height 40
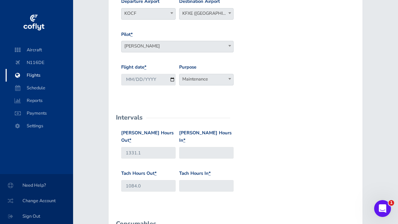
scroll to position [126, 0]
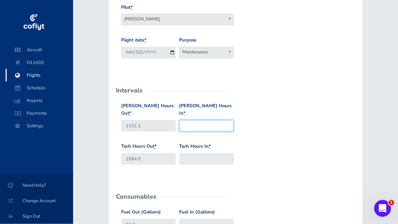
click at [199, 120] on input "Hobbs Hours In *" at bounding box center [206, 126] width 54 height 12
type input "1332.8"
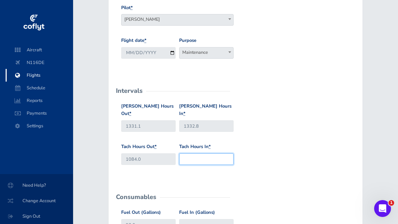
click at [184, 153] on input "Tach Hours In *" at bounding box center [206, 159] width 54 height 12
type input "1085.4"
click at [238, 171] on form "General Departure Airport Select Departure KOCF KOCF Destination Airport Select…" at bounding box center [235, 205] width 243 height 491
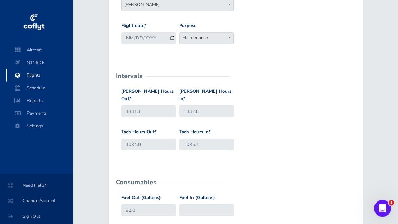
scroll to position [153, 0]
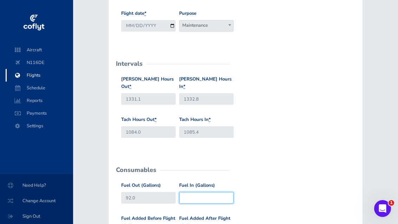
click at [207, 192] on input "Fuel In (Gallons)" at bounding box center [206, 198] width 54 height 12
type input "65"
click at [318, 182] on div "Fuel Out (Gallons) 92.0 Fuel In (Gallons) 65" at bounding box center [235, 198] width 232 height 33
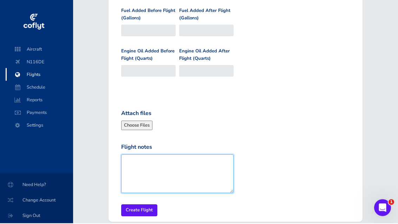
click at [167, 159] on textarea "Flight notes" at bounding box center [177, 174] width 112 height 39
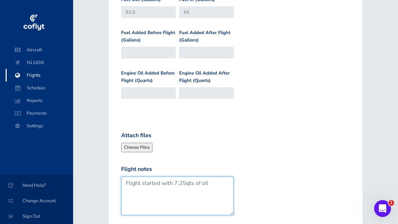
scroll to position [384, 0]
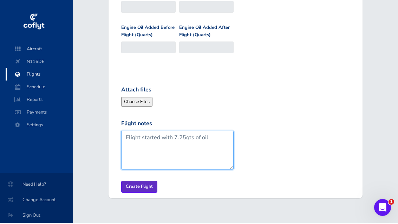
type textarea "Flight started with 7.25qts of oil"
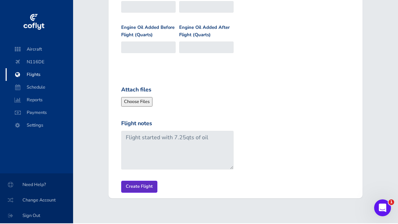
scroll to position [360, 0]
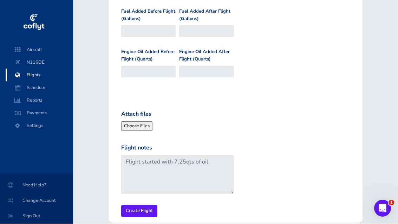
drag, startPoint x: 143, startPoint y: 177, endPoint x: 142, endPoint y: 187, distance: 9.8
click at [147, 205] on input "Create Flight" at bounding box center [139, 211] width 36 height 12
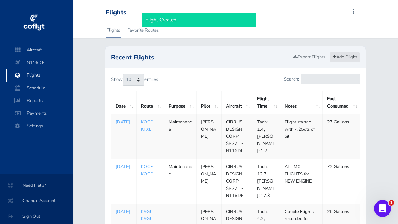
click at [350, 57] on link "Add Flight" at bounding box center [344, 57] width 31 height 10
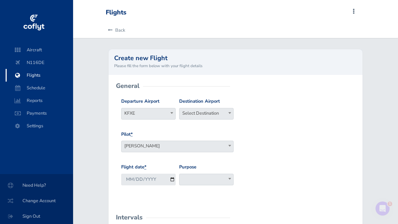
click at [192, 117] on span "Select Destination" at bounding box center [206, 113] width 54 height 10
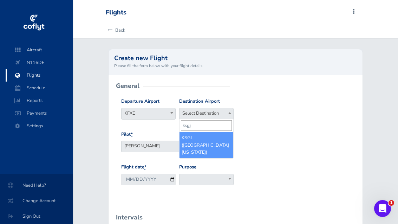
type input "ksgj"
select select "KSGJ"
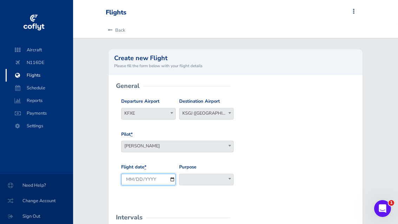
click at [161, 180] on input "2025-08-11" at bounding box center [148, 180] width 54 height 12
type input "[DATE]"
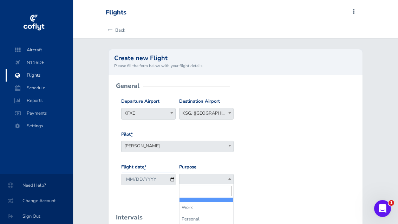
click at [204, 223] on html "Aircraft N116DE Flights Schedule Reports Payments Settings Need Help? Change Ac…" at bounding box center [199, 112] width 398 height 224
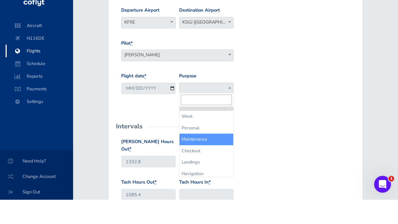
select select "Maintenance"
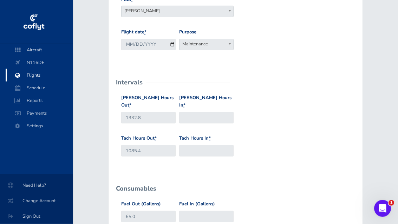
scroll to position [194, 0]
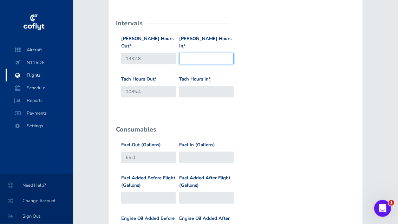
click at [193, 53] on input "Hobbs Hours In *" at bounding box center [206, 59] width 54 height 12
type input "1334.5"
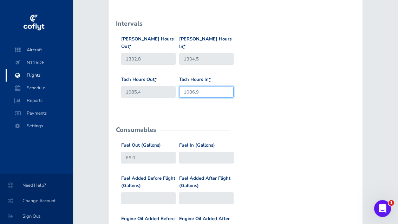
type input "1086.9"
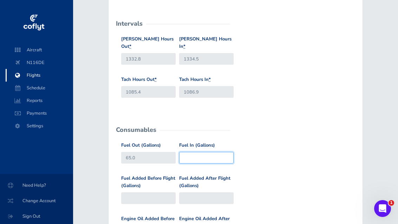
click at [184, 152] on input "Fuel In (Gallons)" at bounding box center [206, 158] width 54 height 12
type input "35"
click at [234, 175] on label "Fuel Added After Flight (Gallons)" at bounding box center [206, 182] width 54 height 15
click at [234, 192] on input "Fuel Added After Flight (Gallons)" at bounding box center [206, 198] width 54 height 12
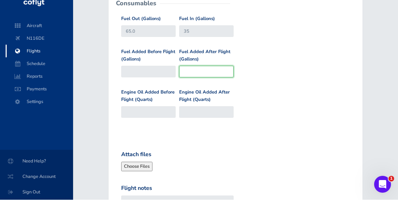
scroll to position [320, 0]
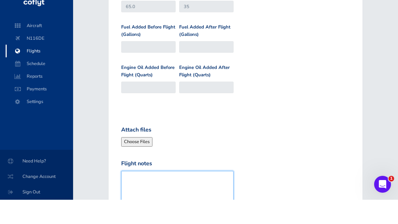
click at [169, 195] on textarea "Flight notes" at bounding box center [177, 214] width 112 height 39
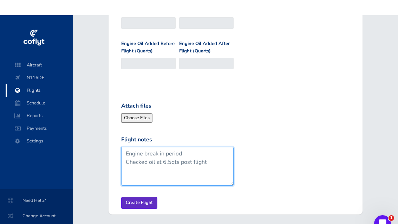
scroll to position [384, 0]
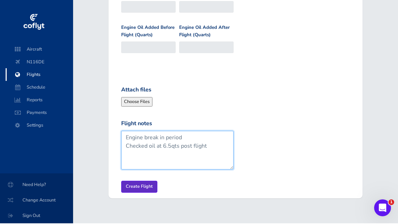
type textarea "Engine break in period Checked oil at 6.5qts post flight"
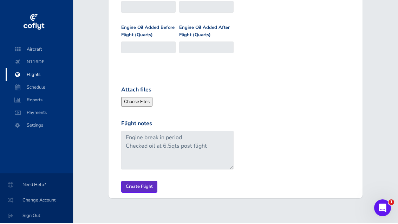
click at [138, 181] on input "Create Flight" at bounding box center [139, 187] width 36 height 12
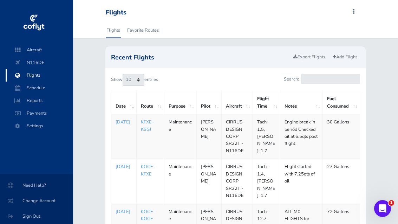
click at [125, 170] on p "Aug 10, 2025" at bounding box center [124, 166] width 17 height 7
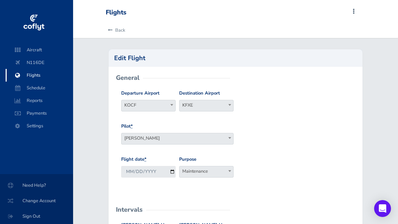
click at [123, 167] on input "2025-08-10" at bounding box center [148, 172] width 54 height 12
click at [0, 0] on html "Aircraft N116DE Flights Schedule Reports Payments Settings Need Help? Change Ac…" at bounding box center [199, 112] width 398 height 224
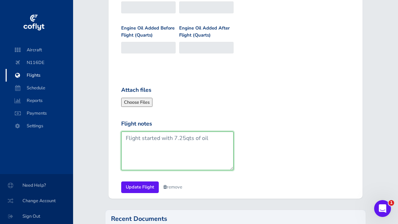
click at [126, 131] on textarea "Flight started with 7.25qts of oil" at bounding box center [177, 150] width 112 height 39
type textarea "Engine break in period Flight started with 7.25qts of oil"
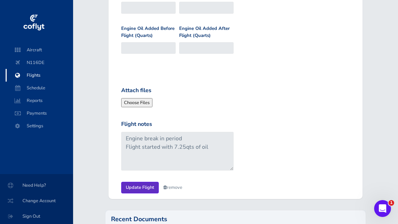
click at [127, 182] on input "Update Flight" at bounding box center [140, 188] width 38 height 12
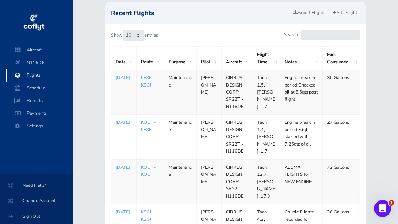
scroll to position [27, 0]
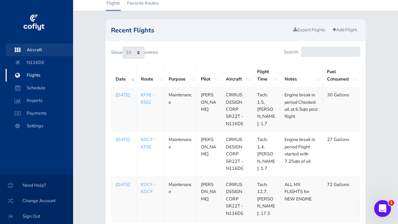
click at [30, 53] on span "Aircraft" at bounding box center [39, 50] width 53 height 13
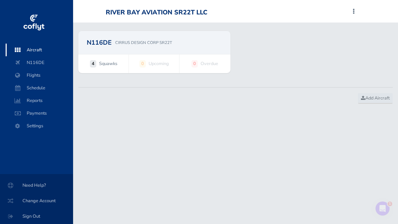
click at [140, 47] on div "N116DE CIRRUS DESIGN CORP SR22T" at bounding box center [154, 42] width 152 height 23
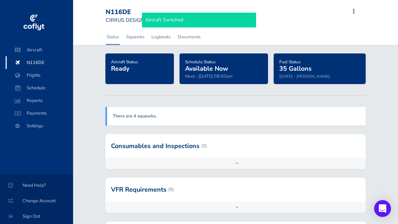
click at [148, 120] on div "There are 4 squawks." at bounding box center [235, 116] width 260 height 18
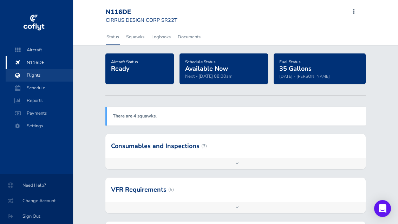
click at [32, 73] on span "Flights" at bounding box center [39, 75] width 53 height 13
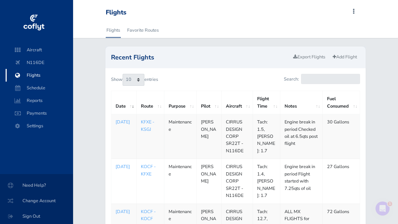
click at [134, 136] on td "1754784000 Aug 10, 2025" at bounding box center [123, 136] width 25 height 45
click at [124, 125] on p "Aug 10, 2025" at bounding box center [124, 121] width 17 height 7
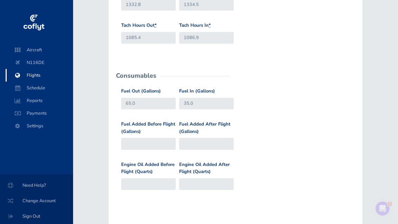
scroll to position [263, 0]
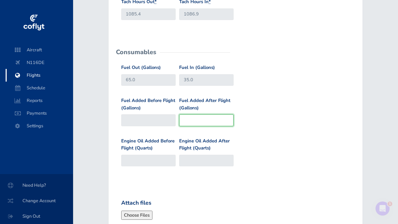
click at [204, 114] on input "Fuel Added After Flight (Gallons)" at bounding box center [206, 120] width 54 height 12
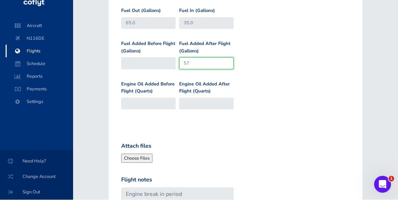
scroll to position [345, 0]
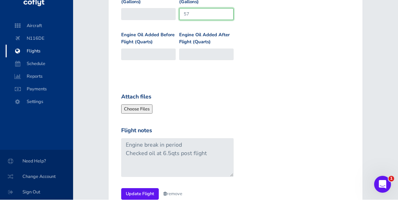
type input "57"
click at [138, 172] on div "Flight notes Engine break in period Checked oil at 6.5qts post flight" at bounding box center [235, 181] width 232 height 62
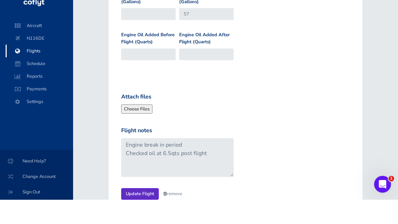
click at [138, 212] on input "Update Flight" at bounding box center [140, 218] width 38 height 12
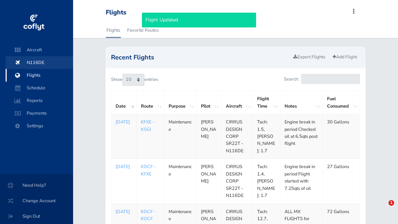
click at [42, 59] on span "N116DE" at bounding box center [39, 62] width 53 height 13
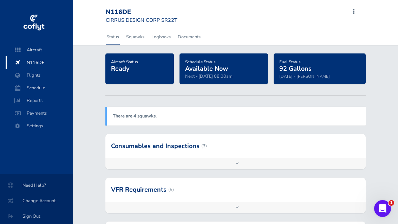
click at [130, 118] on strong "There are 4 squawks." at bounding box center [135, 116] width 44 height 6
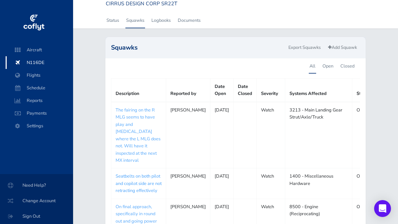
scroll to position [16, 0]
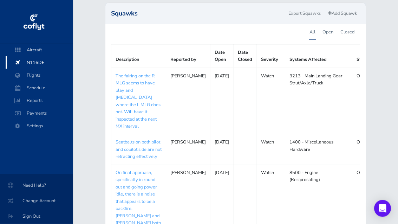
click at [161, 77] on link "The fairing on the R MLG seems to have play and [MEDICAL_DATA] where the L MLG …" at bounding box center [138, 101] width 45 height 57
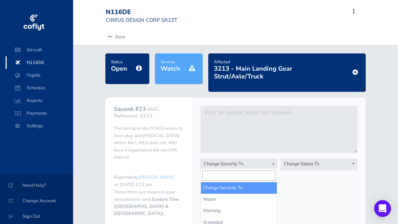
click at [267, 166] on span "Change Severity To" at bounding box center [239, 164] width 76 height 10
click at [301, 174] on div "Change Status To Open Planned In Progress Resolved Stalled Change Status To" at bounding box center [319, 166] width 80 height 17
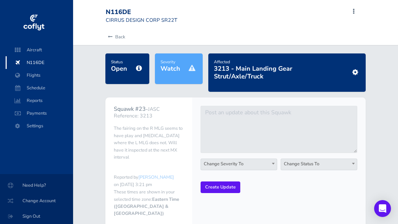
click at [304, 166] on span "Change Status To" at bounding box center [319, 164] width 76 height 10
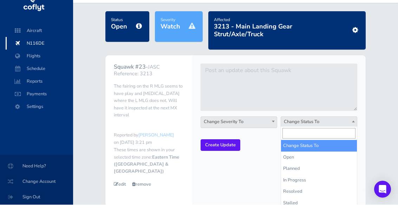
scroll to position [42, 0]
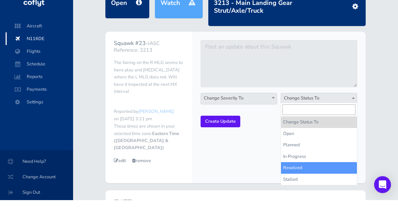
select select "resolved"
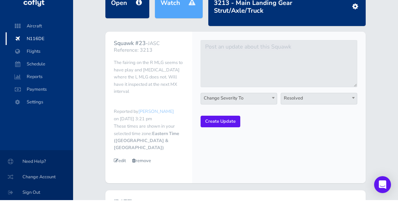
click at [197, 153] on div "Change Severity To Watch Warning Grounded Change Severity To Change Status To O…" at bounding box center [279, 130] width 174 height 151
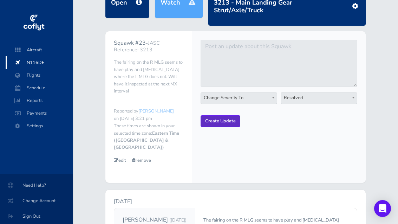
click at [210, 122] on input "Create Update" at bounding box center [221, 121] width 40 height 12
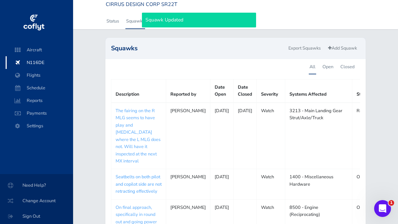
scroll to position [17, 0]
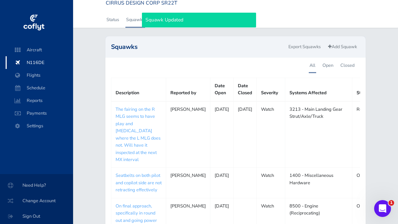
click at [154, 168] on td "Seatbelts on both pilot and copilot side are not retracting effectively" at bounding box center [138, 183] width 55 height 30
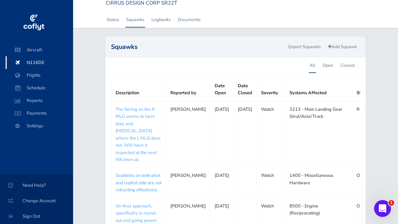
click at [152, 172] on link "Seatbelts on both pilot and copilot side are not retracting effectively" at bounding box center [139, 182] width 46 height 21
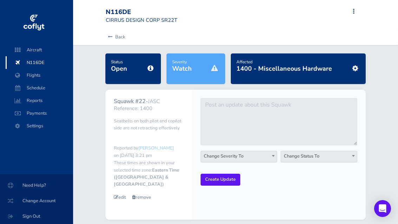
click at [338, 158] on span "Change Status To" at bounding box center [319, 156] width 76 height 10
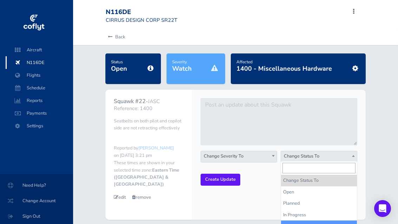
drag, startPoint x: 336, startPoint y: 225, endPoint x: 316, endPoint y: 217, distance: 21.7
select select "resolved"
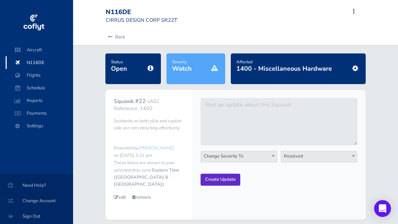
click at [214, 181] on input "Create Update" at bounding box center [221, 180] width 40 height 12
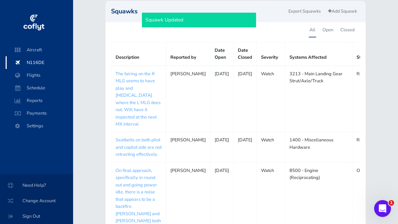
scroll to position [88, 0]
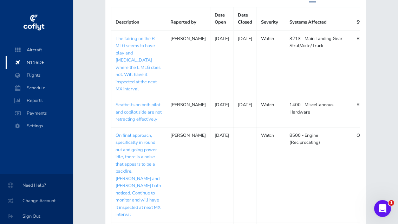
click at [151, 143] on link "On final approach, specifically in round out and going power idle, there is a n…" at bounding box center [138, 174] width 45 height 85
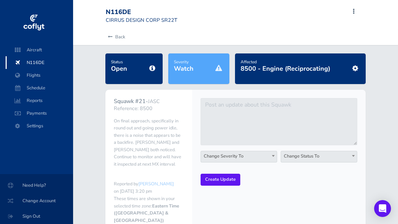
click at [285, 161] on div "Change Status To Open Planned In Progress Resolved Stalled Change Status To" at bounding box center [319, 159] width 80 height 17
click at [293, 157] on span "Change Status To" at bounding box center [319, 156] width 76 height 10
select select "resolved"
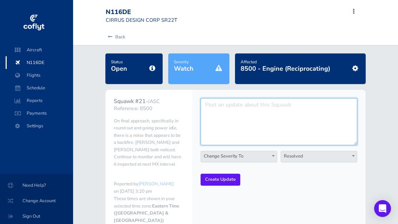
click at [261, 110] on textarea at bounding box center [279, 121] width 157 height 47
type textarea "New engine installed July 2025"
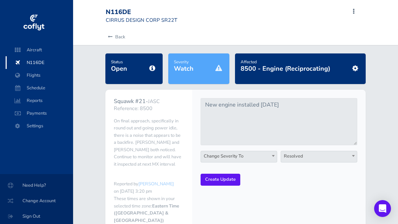
click at [216, 185] on div "New engine installed July 2025 Change Severity To Watch Warning Grounded Change…" at bounding box center [279, 173] width 174 height 166
click at [218, 183] on input "Create Update" at bounding box center [221, 180] width 40 height 12
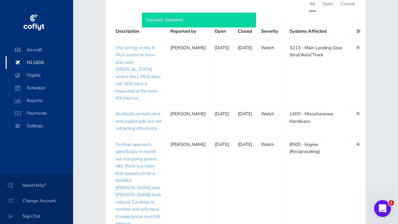
scroll to position [99, 0]
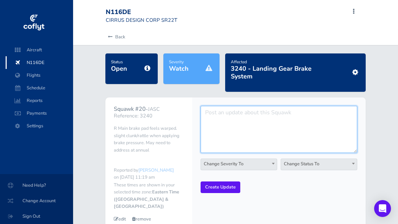
click at [233, 134] on textarea at bounding box center [279, 129] width 157 height 47
type textarea "New pads and rotors installed during annual 2025"
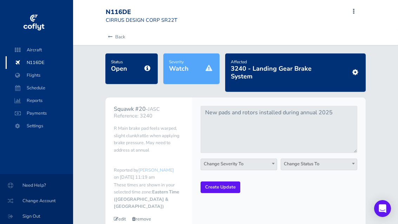
click at [305, 159] on span "Change Status To" at bounding box center [319, 164] width 76 height 10
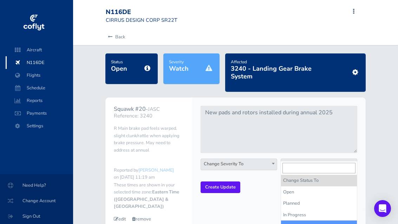
drag, startPoint x: 310, startPoint y: 231, endPoint x: 309, endPoint y: 226, distance: 5.5
select select "resolved"
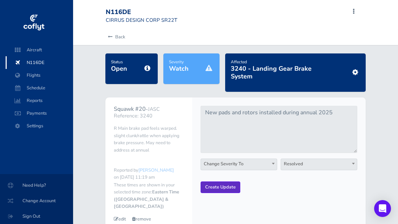
click at [231, 181] on input "Create Update" at bounding box center [221, 187] width 40 height 12
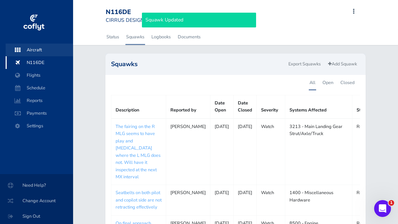
click at [31, 46] on span "Aircraft" at bounding box center [39, 50] width 53 height 13
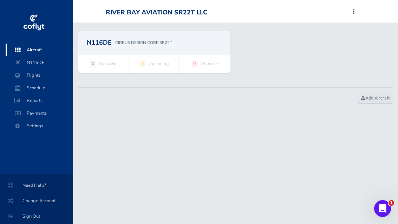
click at [115, 51] on div "N116DE CIRRUS DESIGN CORP SR22T" at bounding box center [154, 42] width 152 height 23
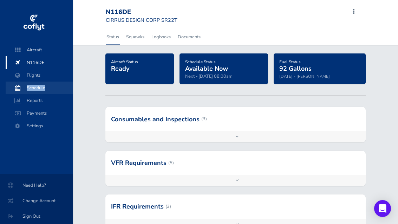
drag, startPoint x: 37, startPoint y: 79, endPoint x: 41, endPoint y: 92, distance: 14.1
click at [41, 92] on ul "Aircraft N116DE Flights Schedule Reports Payments Settings" at bounding box center [39, 89] width 67 height 91
click at [47, 91] on span "Schedule" at bounding box center [39, 87] width 53 height 13
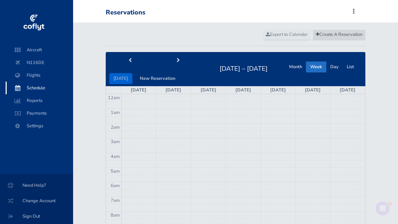
click at [324, 33] on span "Create A Reservation" at bounding box center [339, 34] width 47 height 6
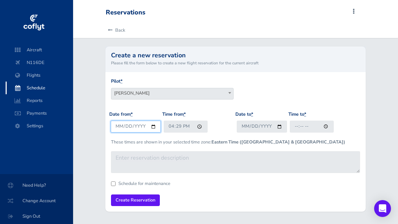
click at [127, 120] on input "2025-08-11" at bounding box center [136, 126] width 50 height 12
type input "2025-08-12"
click at [0, 0] on html "Aircraft N116DE Flights Schedule Reports Payments Settings Need Help? Change Ac…" at bounding box center [199, 112] width 398 height 224
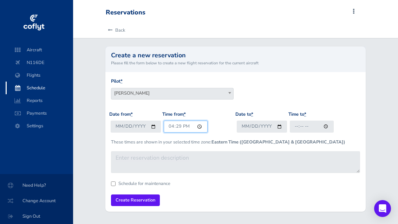
click at [164, 126] on input "16:29" at bounding box center [186, 126] width 44 height 12
type input "08:00"
click at [272, 135] on div "Date to * Time to *" at bounding box center [298, 124] width 126 height 27
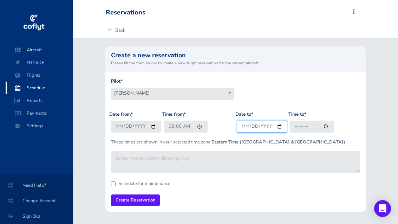
click at [270, 129] on input "2025-08-11" at bounding box center [262, 126] width 50 height 12
type input "2025-08-15"
click at [0, 0] on html "Aircraft N116DE Flights Schedule Reports Payments Settings Need Help? Change Ac…" at bounding box center [199, 112] width 398 height 224
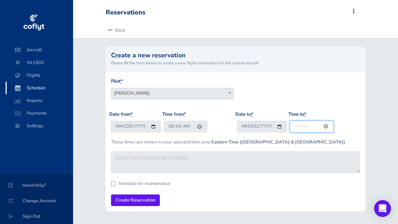
type input "16:29"
click at [290, 125] on input "16:29" at bounding box center [312, 126] width 44 height 12
click at [0, 0] on html "Aircraft N116DE Flights Schedule Reports Payments Settings Need Help? Change Ac…" at bounding box center [199, 112] width 398 height 224
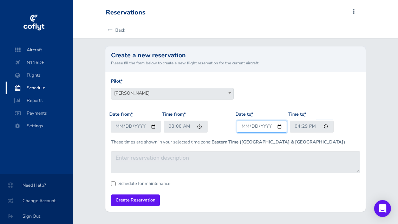
click at [256, 125] on input "2025-08-15" at bounding box center [262, 126] width 50 height 12
type input "2025-08-14"
click at [0, 0] on html "Aircraft N116DE Flights Schedule Reports Payments Settings Need Help? Change Ac…" at bounding box center [199, 112] width 398 height 224
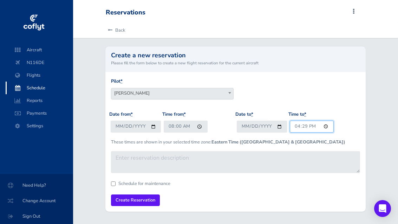
click at [290, 124] on input "16:29" at bounding box center [312, 126] width 44 height 12
type input "17:00"
click at [112, 184] on input "Schedule for maintenance" at bounding box center [113, 183] width 5 height 5
checkbox input "true"
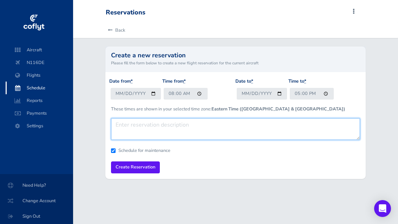
click at [133, 127] on textarea at bounding box center [235, 129] width 249 height 22
type textarea "Engine Break in Period"
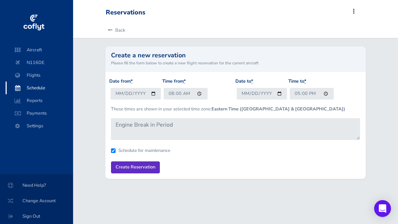
click at [128, 173] on input "Create Reservation" at bounding box center [135, 167] width 49 height 12
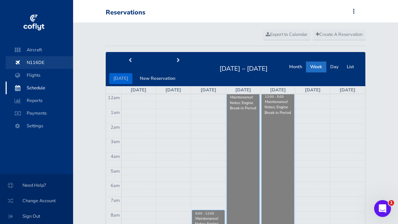
click at [40, 63] on span "N116DE" at bounding box center [39, 62] width 53 height 13
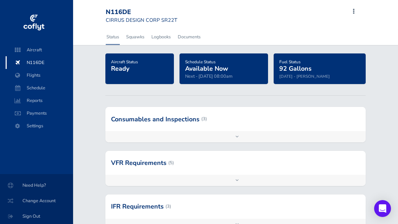
click at [38, 7] on div at bounding box center [36, 19] width 73 height 38
click at [37, 17] on img at bounding box center [33, 22] width 23 height 21
click at [24, 55] on span "Aircraft" at bounding box center [39, 50] width 53 height 13
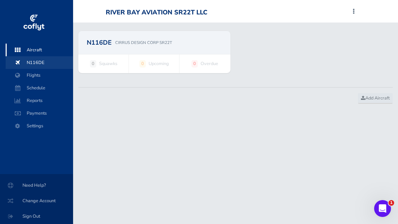
click at [34, 62] on span "N116DE" at bounding box center [39, 62] width 53 height 13
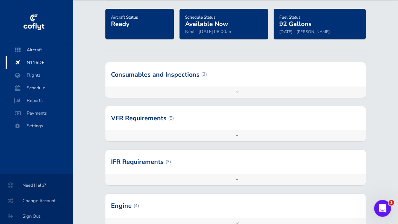
click at [328, 91] on div "Add inspection Edit" at bounding box center [235, 92] width 260 height 11
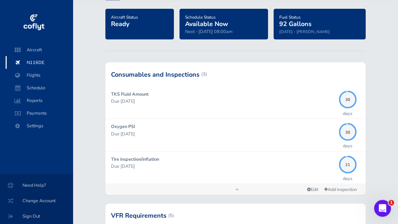
scroll to position [45, 0]
click at [130, 103] on p "Due [DATE]" at bounding box center [223, 101] width 224 height 7
